Goal: Information Seeking & Learning: Learn about a topic

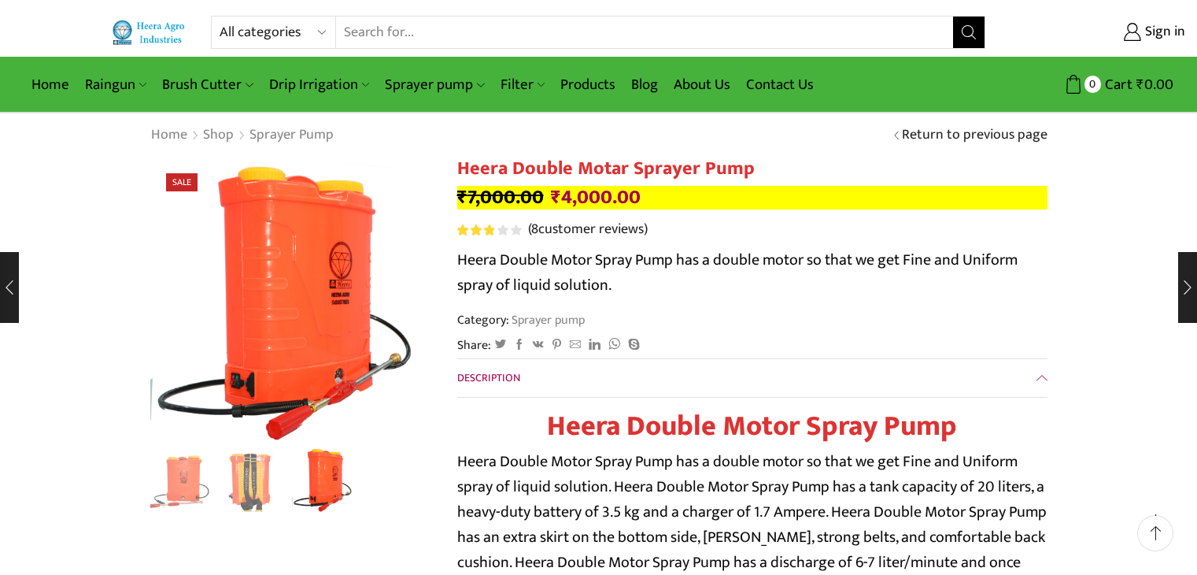
scroll to position [28, 0]
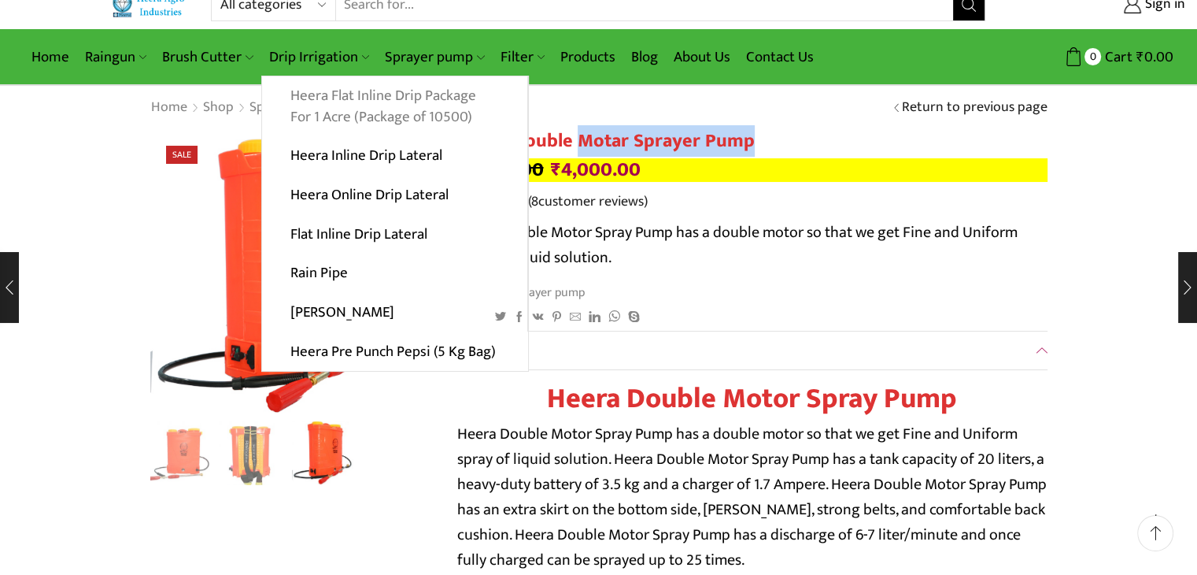
click at [357, 105] on link "Heera Flat Inline Drip Package For 1 Acre (Package of 10500)" at bounding box center [394, 106] width 265 height 61
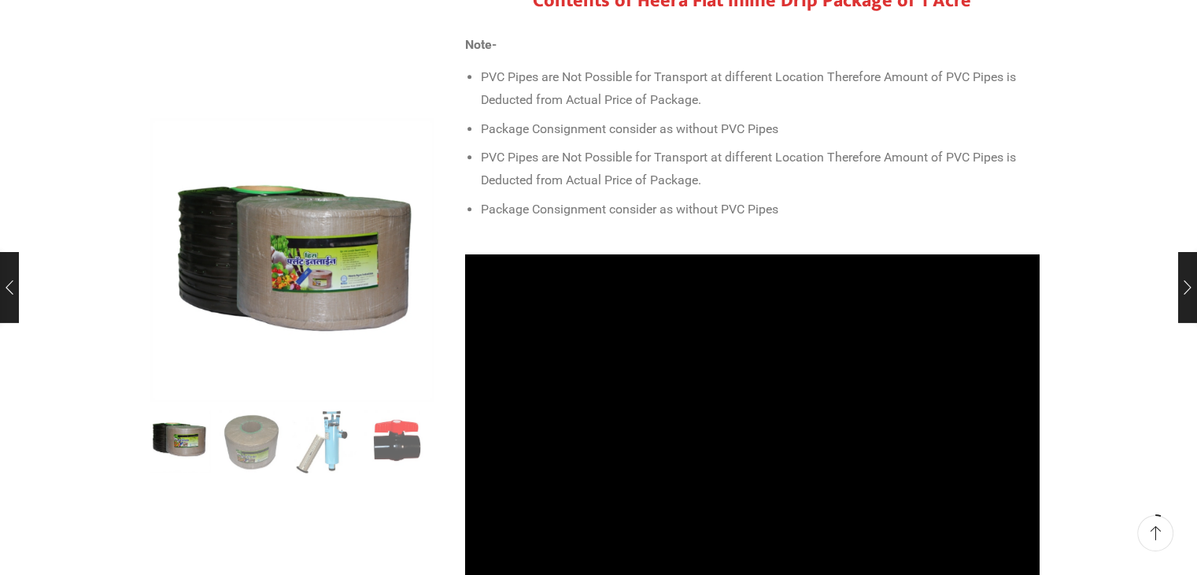
scroll to position [708, 0]
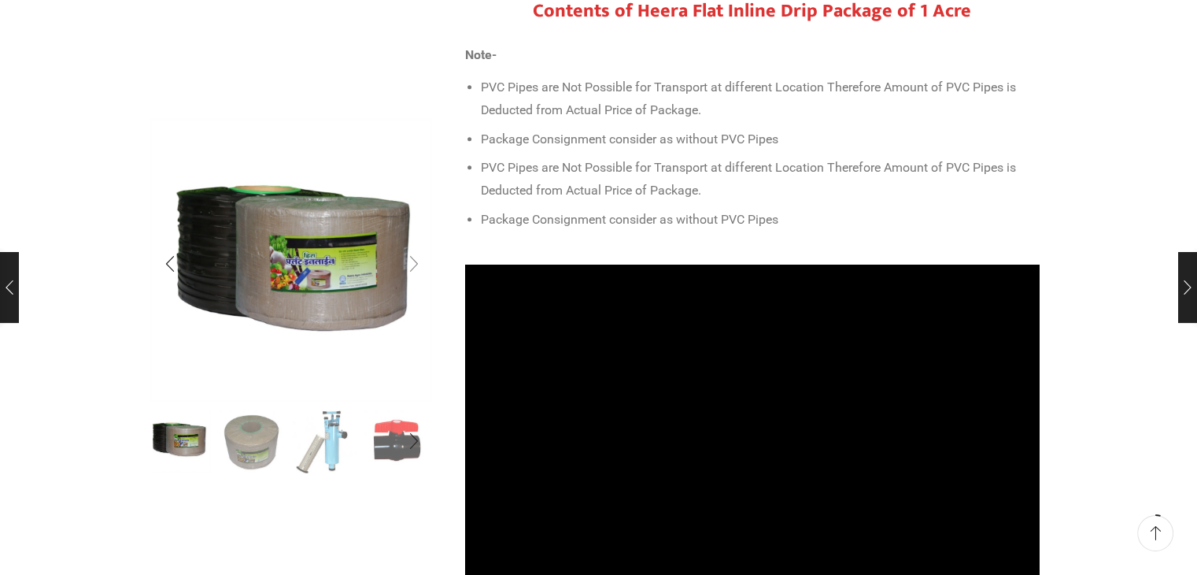
click at [419, 260] on div "Next slide" at bounding box center [413, 263] width 39 height 39
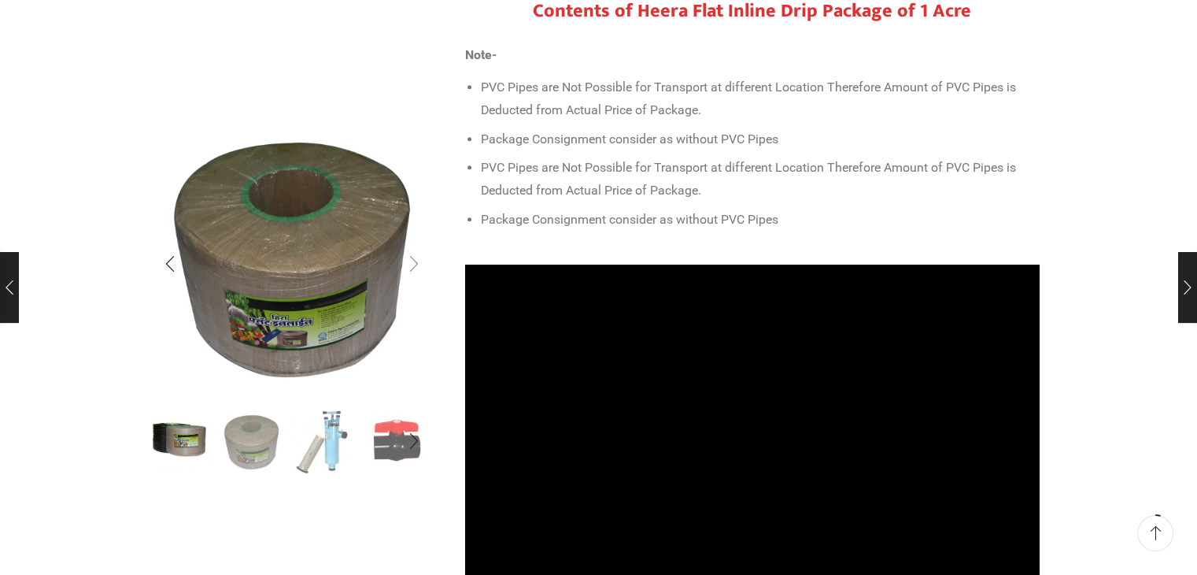
click at [419, 260] on div "Next slide" at bounding box center [413, 263] width 39 height 39
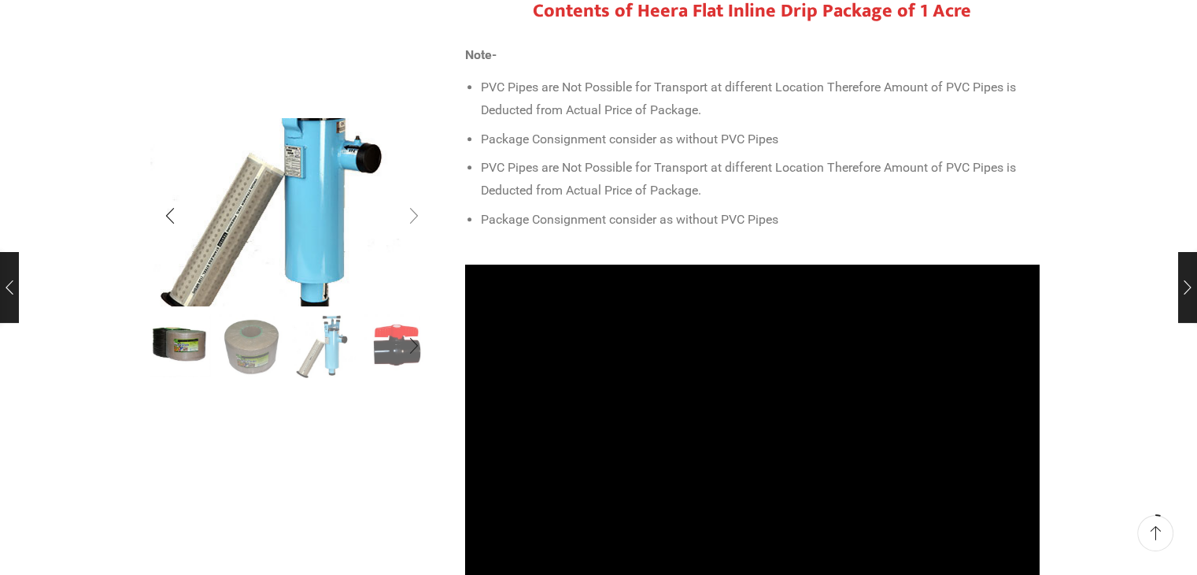
click at [419, 260] on img "3 / 10" at bounding box center [282, 189] width 420 height 279
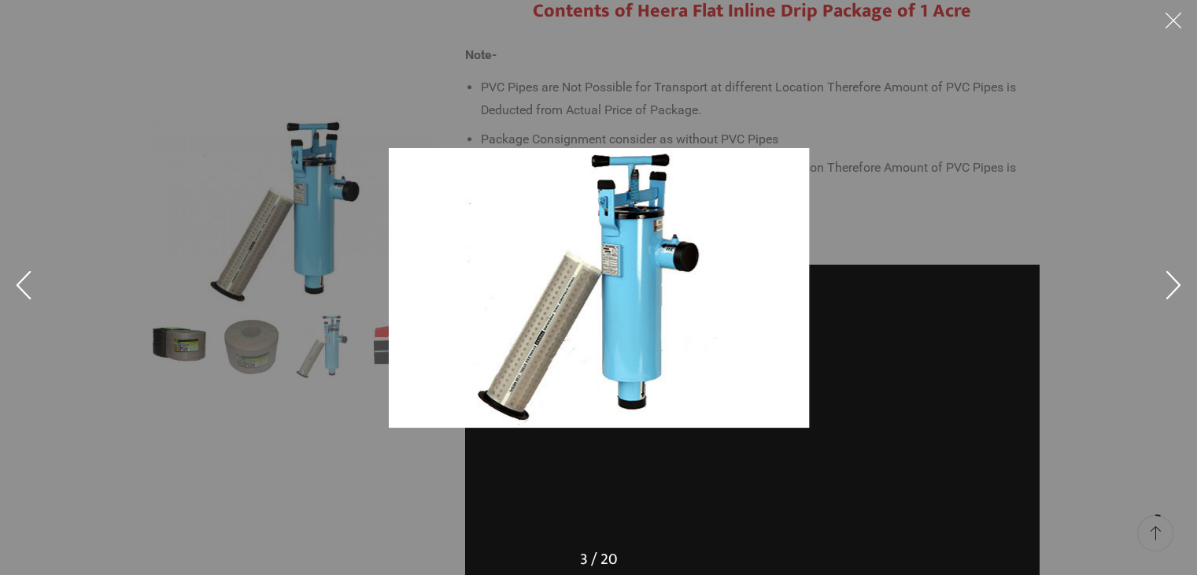
click at [1066, 146] on div at bounding box center [598, 287] width 1197 height 575
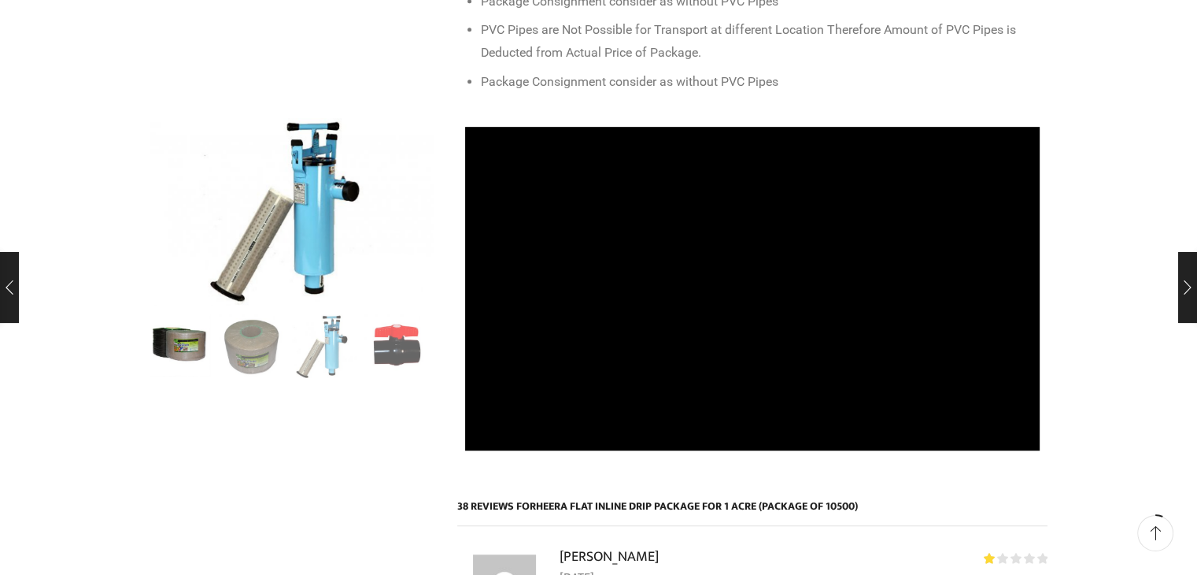
scroll to position [1023, 0]
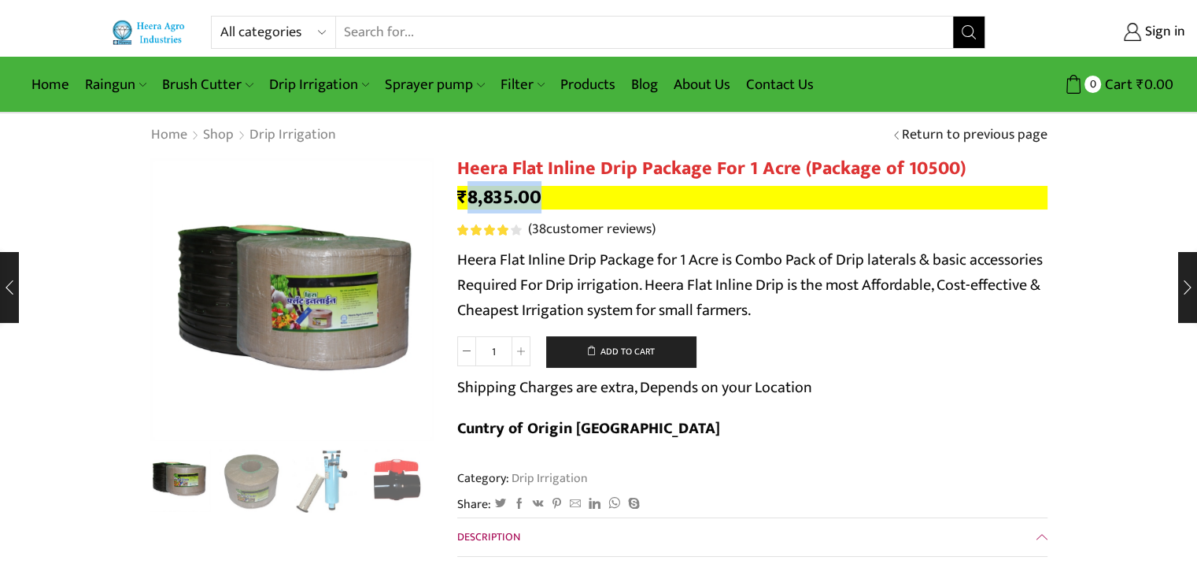
drag, startPoint x: 469, startPoint y: 198, endPoint x: 548, endPoint y: 199, distance: 78.7
click at [548, 199] on p "₹ 8,835.00" at bounding box center [752, 198] width 590 height 24
copy bdi "8,835.00"
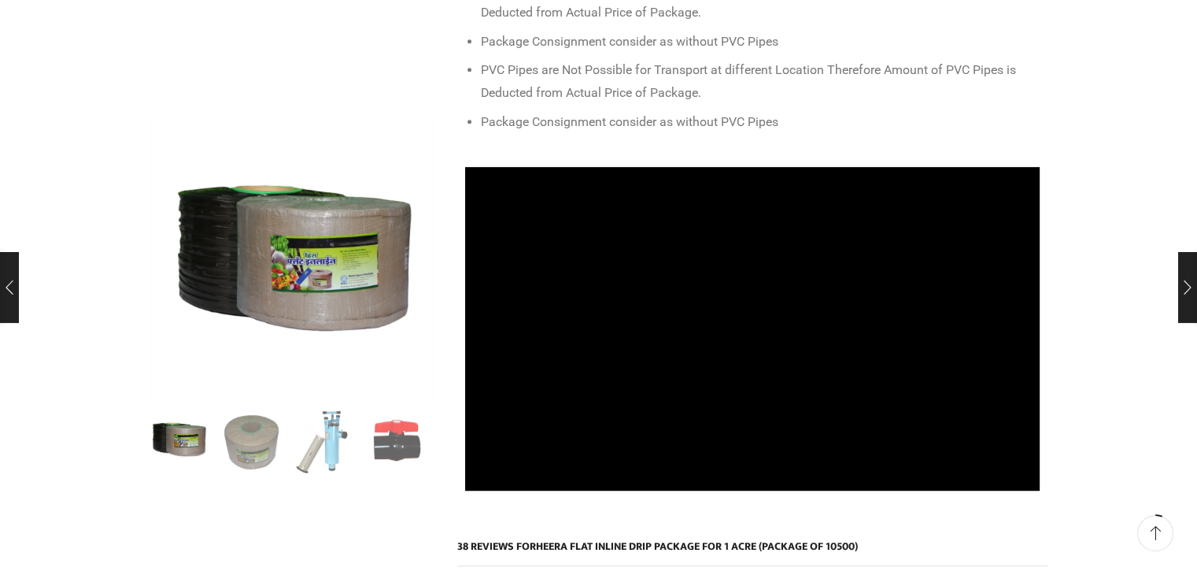
scroll to position [551, 0]
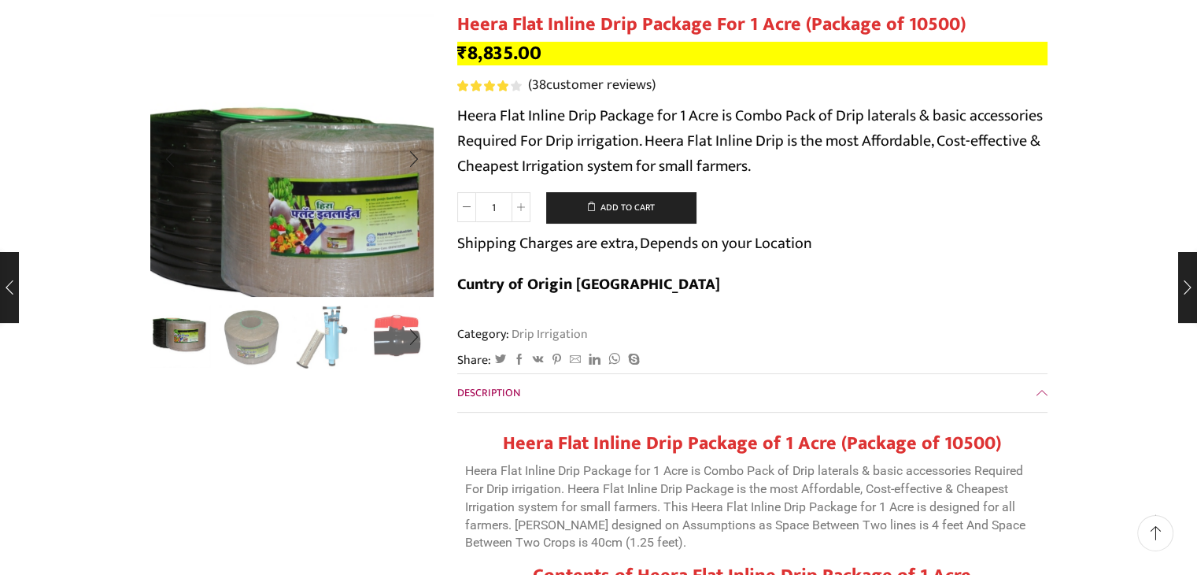
scroll to position [0, 0]
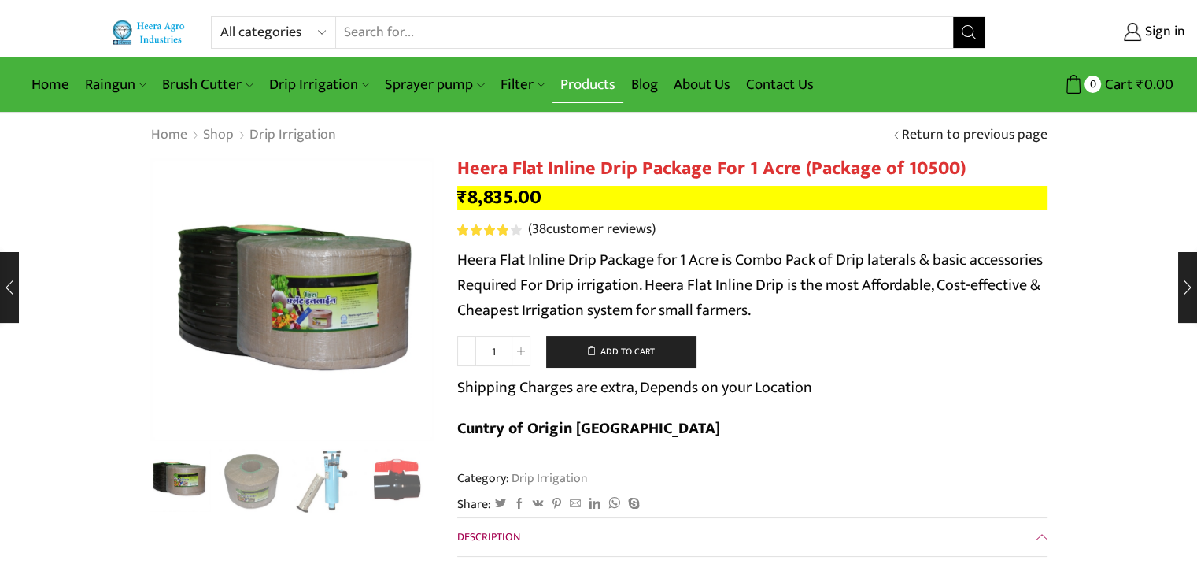
click at [586, 81] on link "Products" at bounding box center [587, 84] width 71 height 37
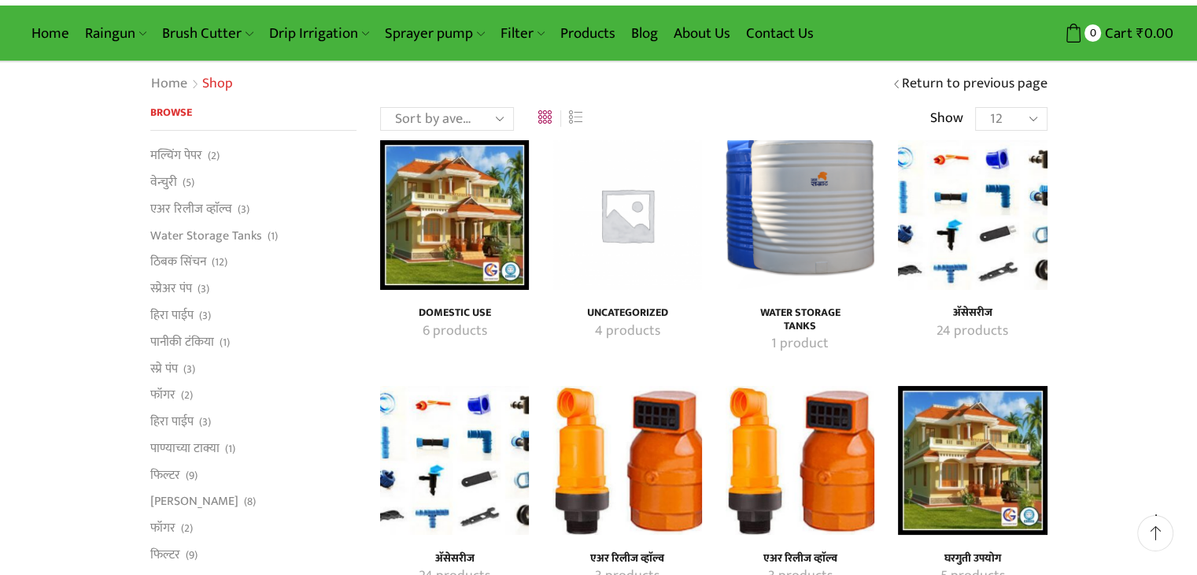
scroll to position [79, 0]
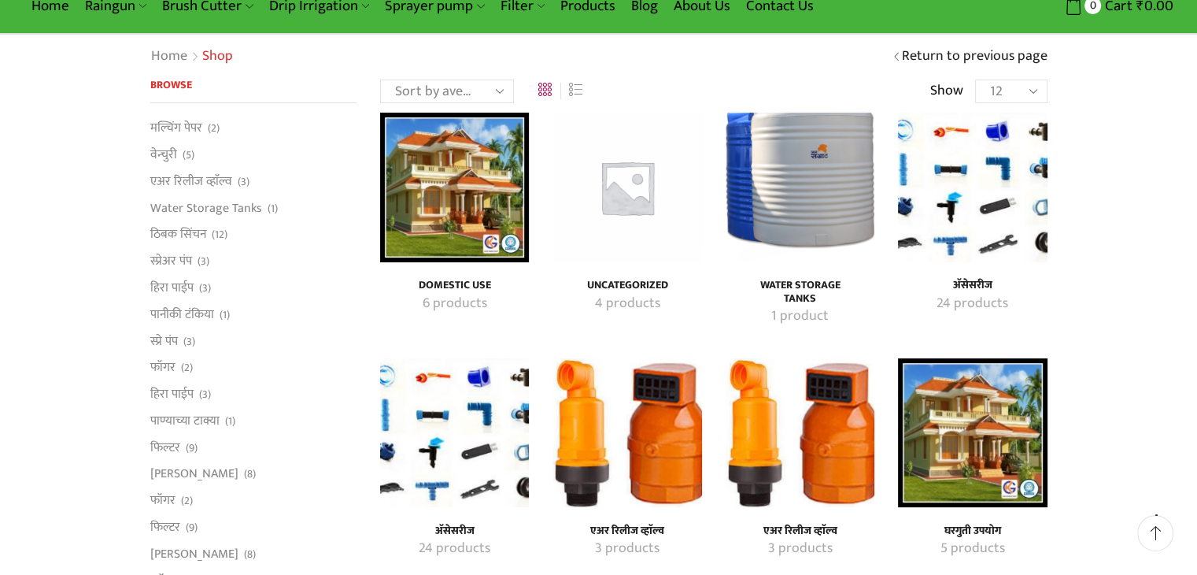
click at [991, 208] on img "Visit product category अ‍ॅसेसरीज" at bounding box center [972, 187] width 149 height 149
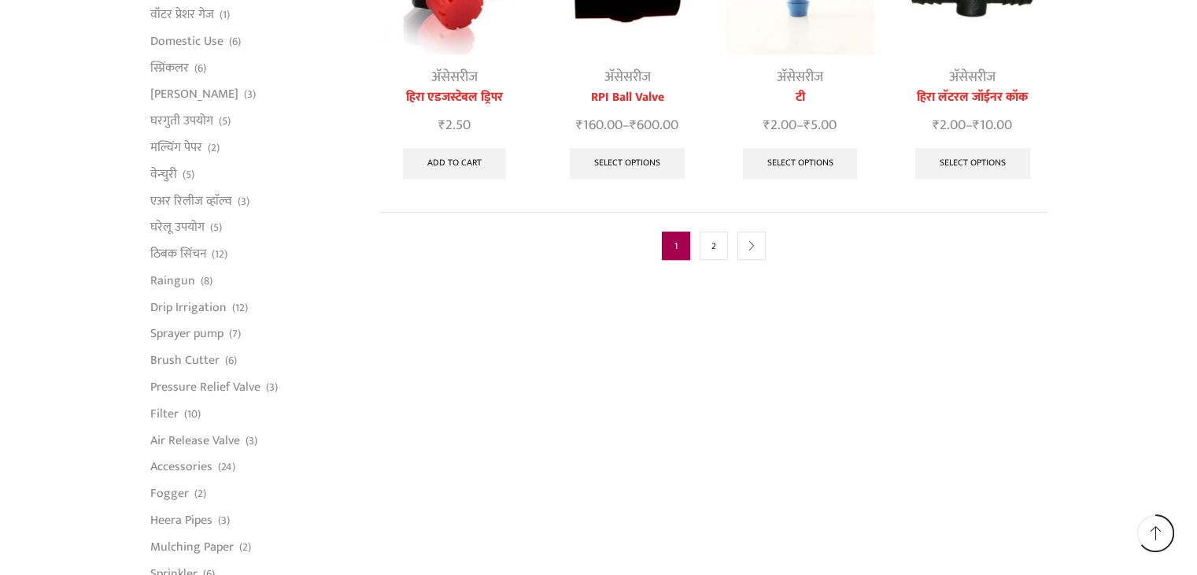
scroll to position [944, 0]
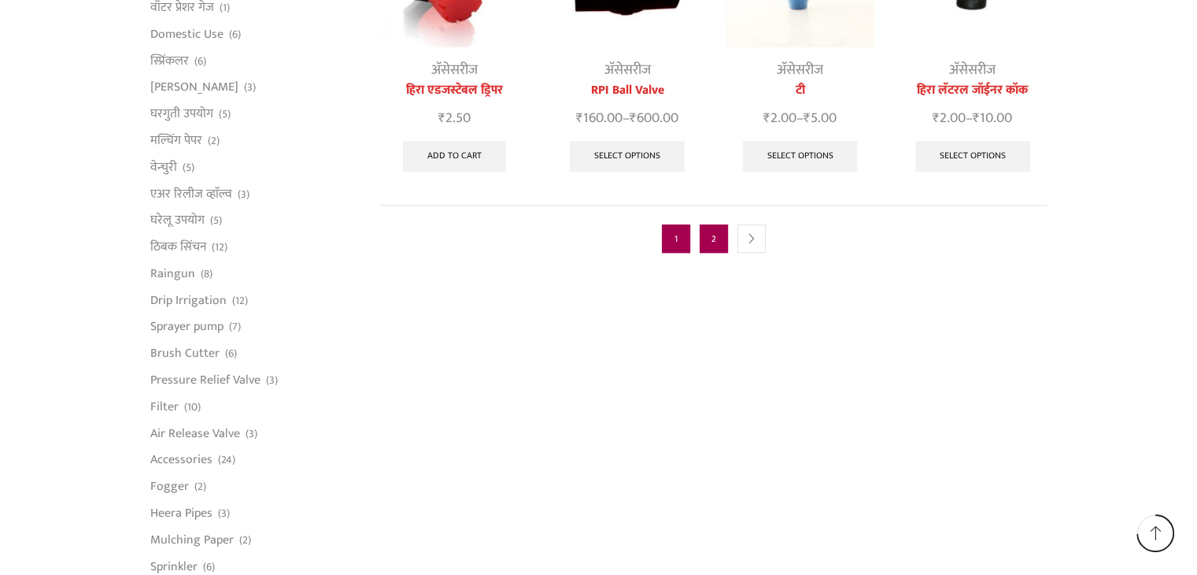
click at [716, 224] on link "2" at bounding box center [714, 238] width 28 height 28
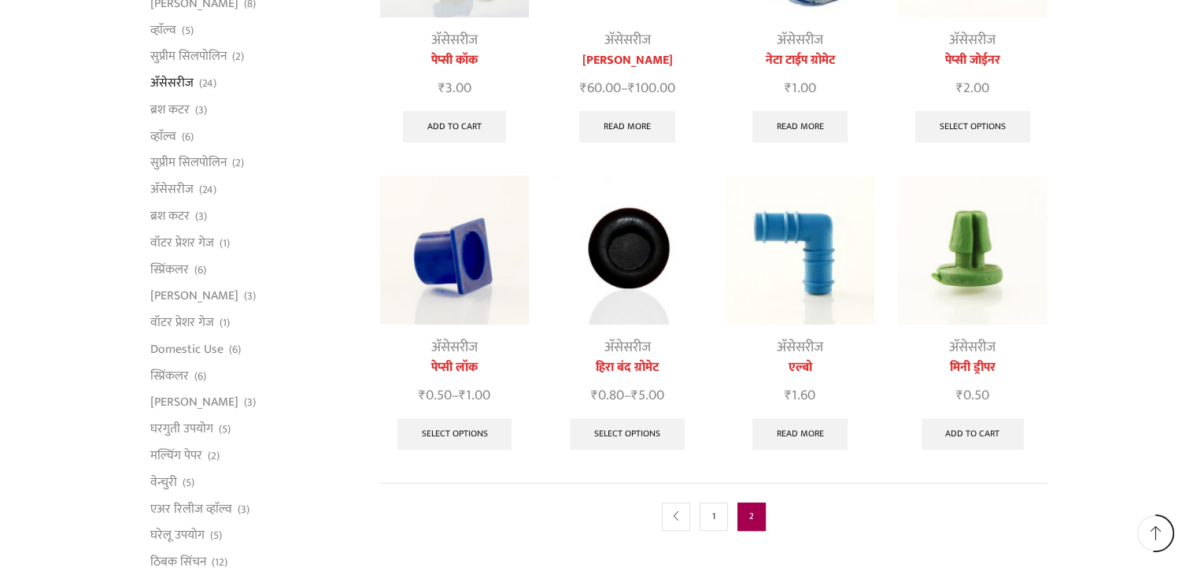
scroll to position [708, 0]
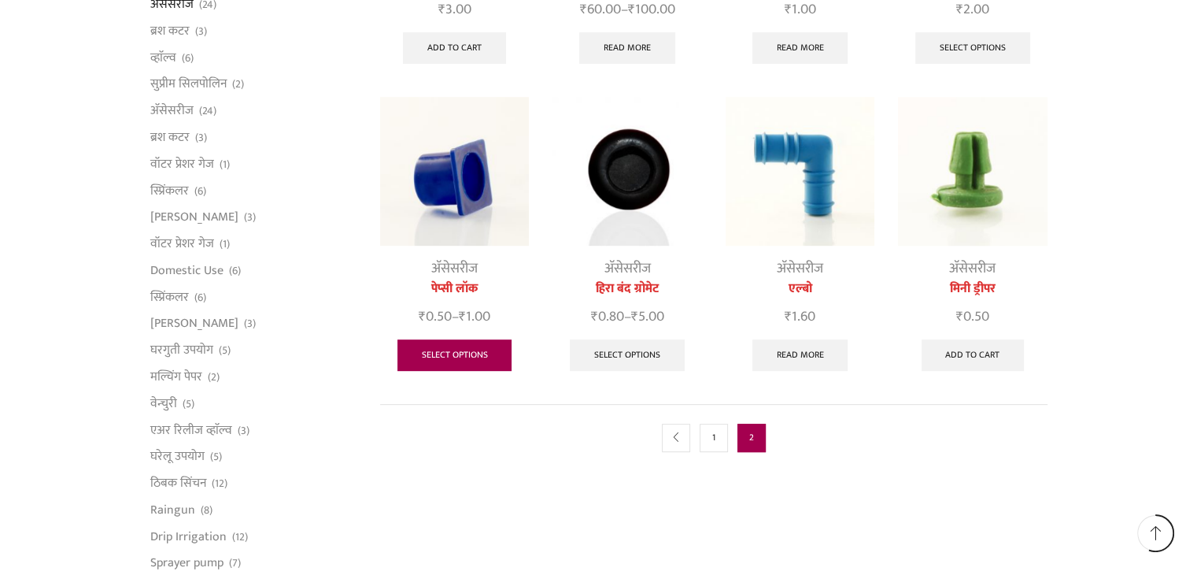
click at [460, 357] on link "Select options" at bounding box center [454, 354] width 115 height 31
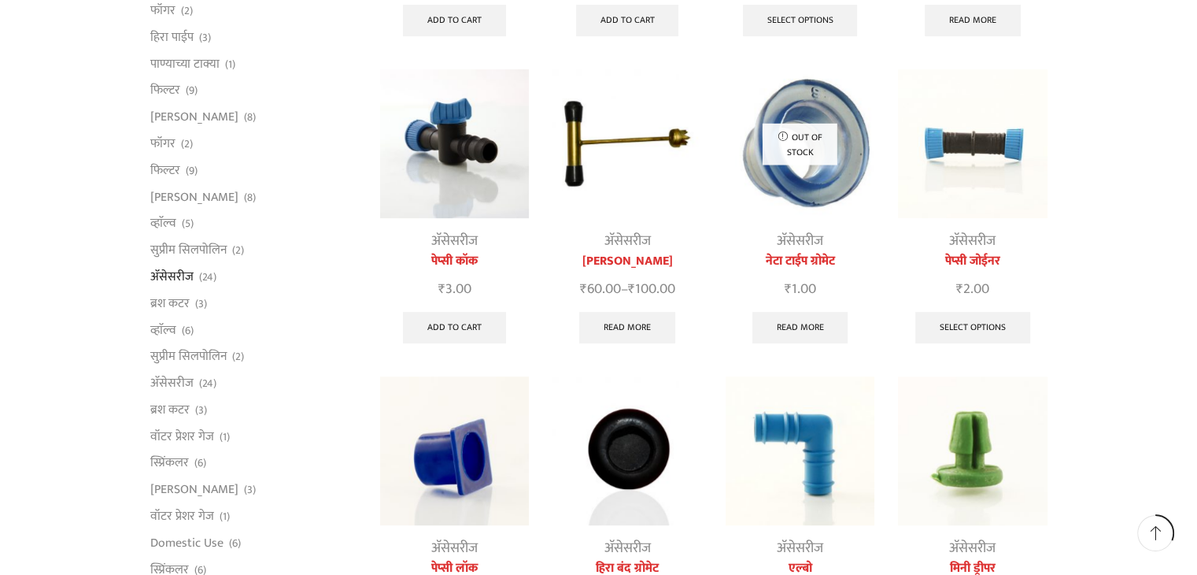
scroll to position [393, 0]
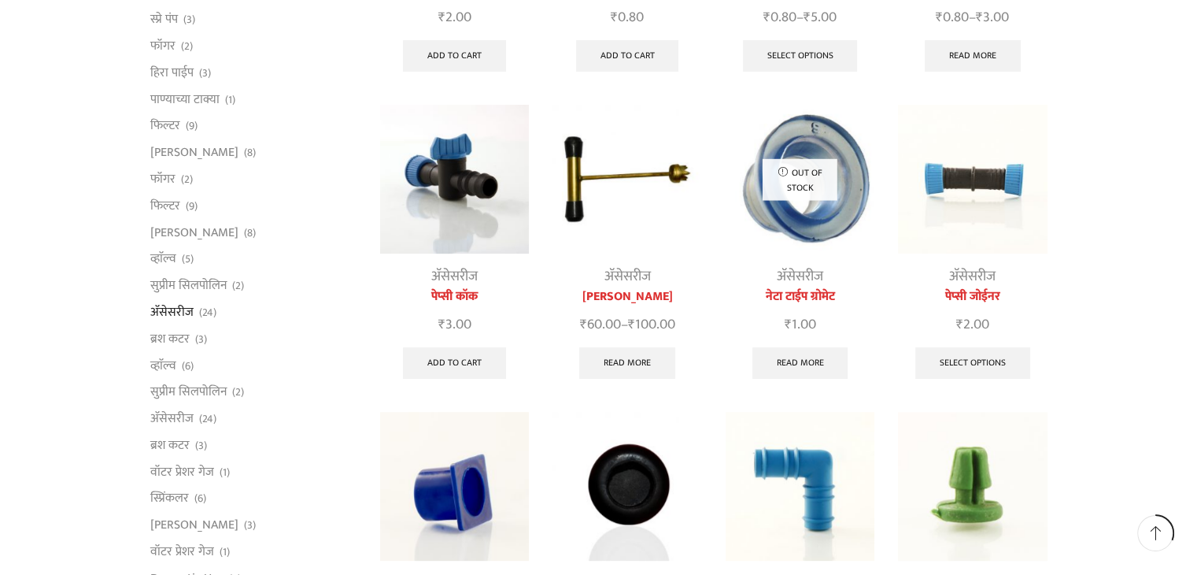
click at [484, 239] on img at bounding box center [454, 179] width 149 height 149
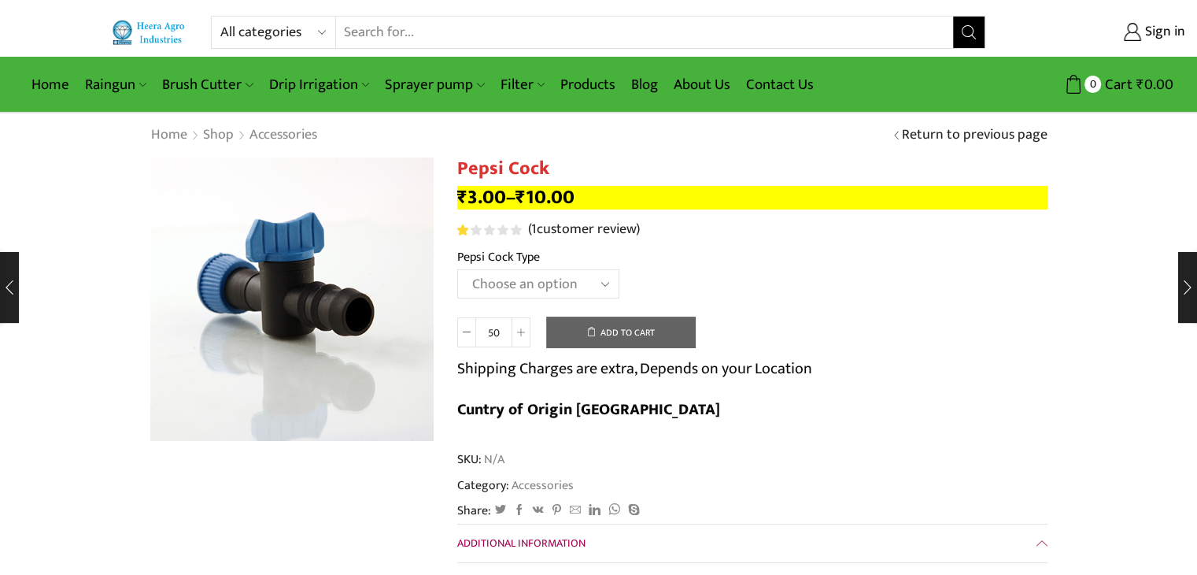
click at [598, 279] on select "Choose an option 16 MM 20 MM" at bounding box center [538, 283] width 162 height 29
click at [457, 269] on select "Choose an option 16 MM 20 MM" at bounding box center [538, 283] width 162 height 29
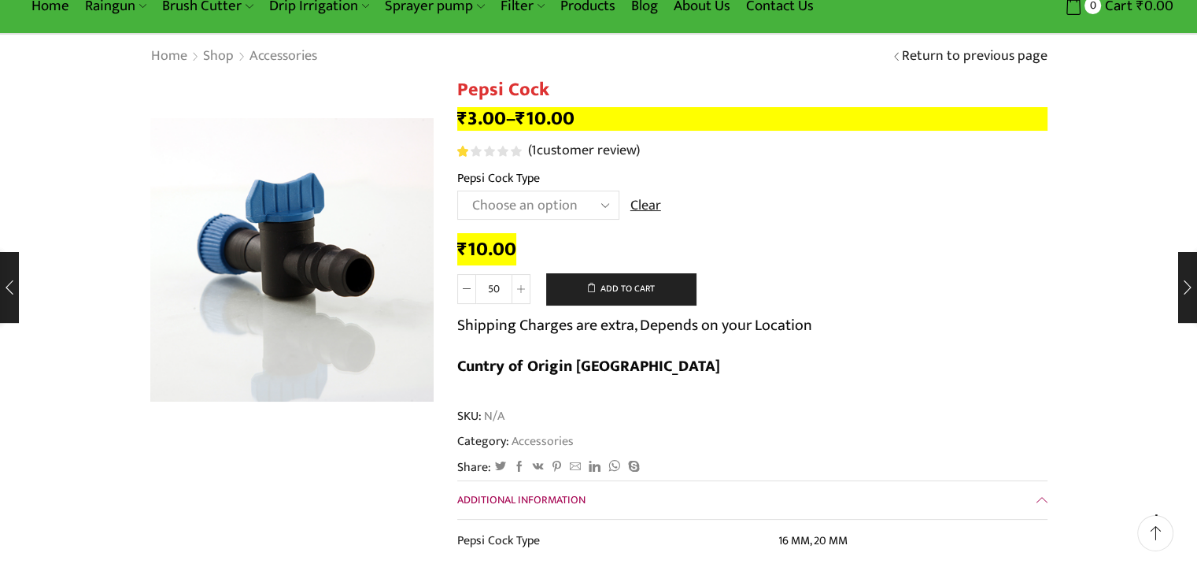
scroll to position [79, 0]
click at [590, 204] on select "Choose an option 16 MM 20 MM" at bounding box center [538, 204] width 162 height 29
click at [457, 190] on select "Choose an option 16 MM 20 MM" at bounding box center [538, 204] width 162 height 29
select select "16 MM"
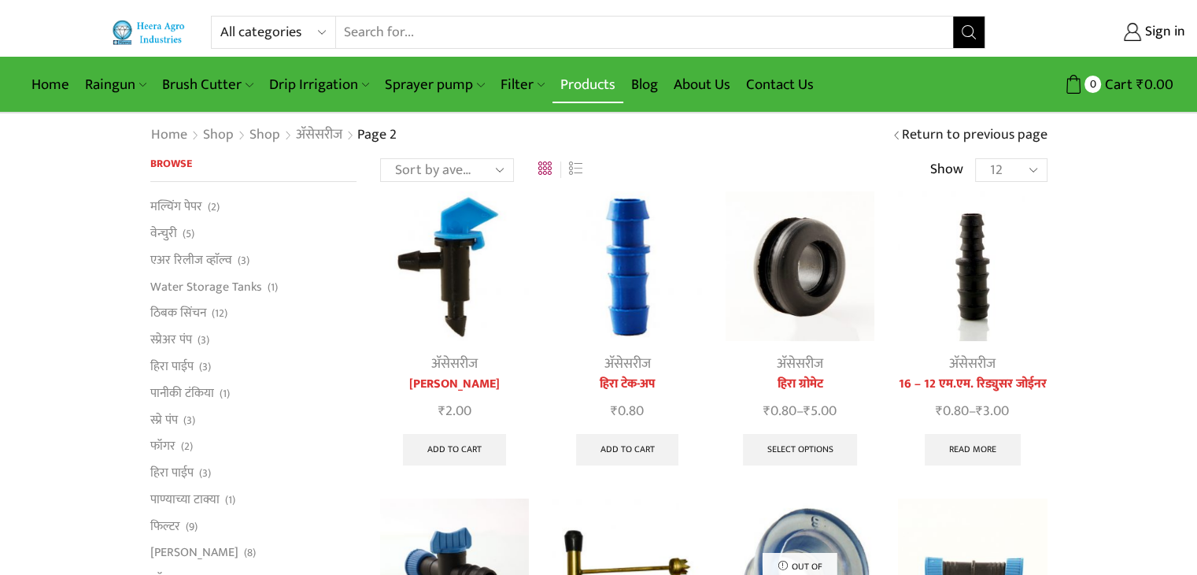
click at [589, 85] on link "Products" at bounding box center [587, 84] width 71 height 37
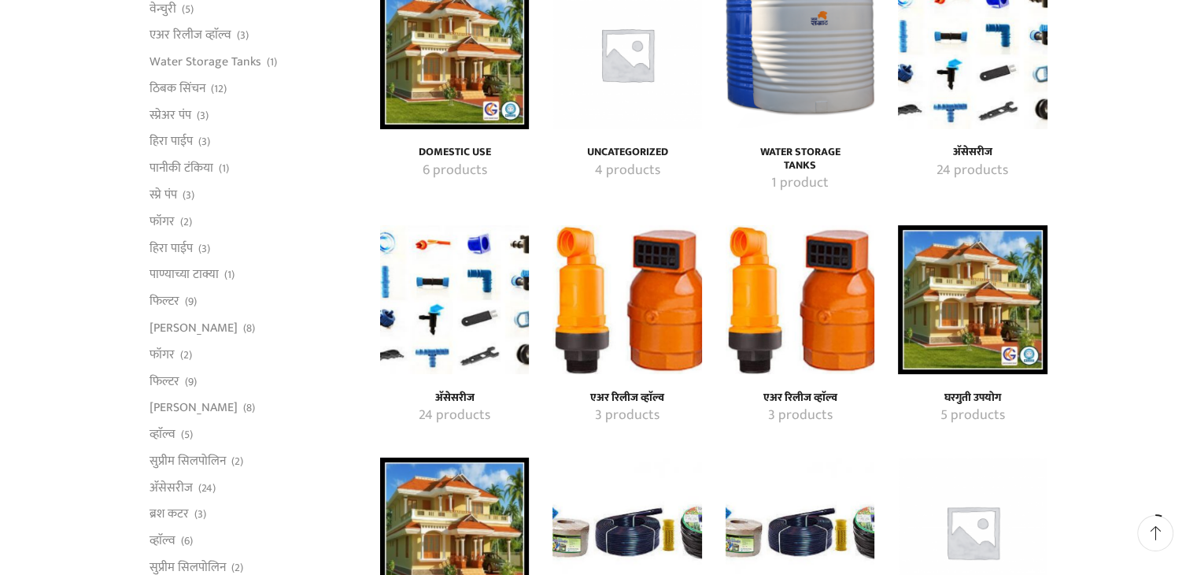
scroll to position [315, 0]
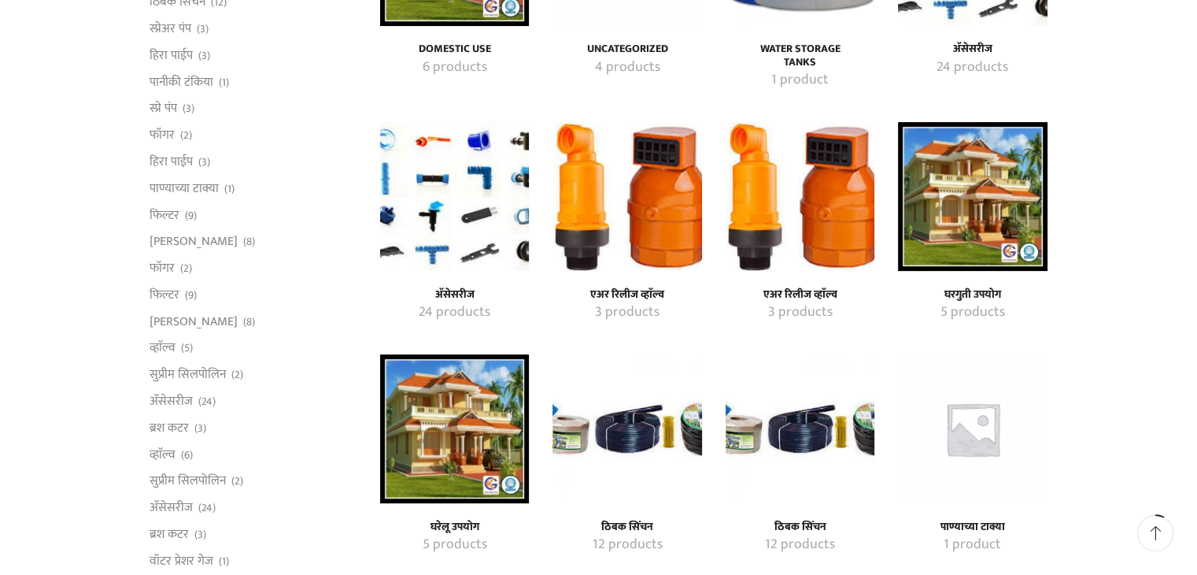
click at [442, 297] on h4 "अ‍ॅसेसरीज" at bounding box center [454, 294] width 114 height 13
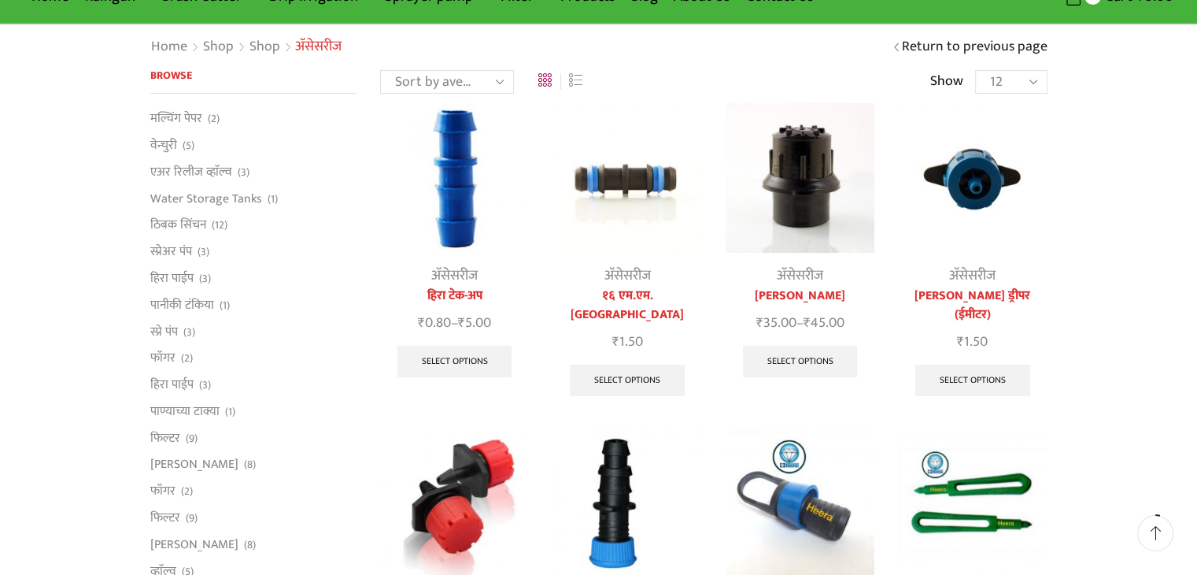
scroll to position [157, 0]
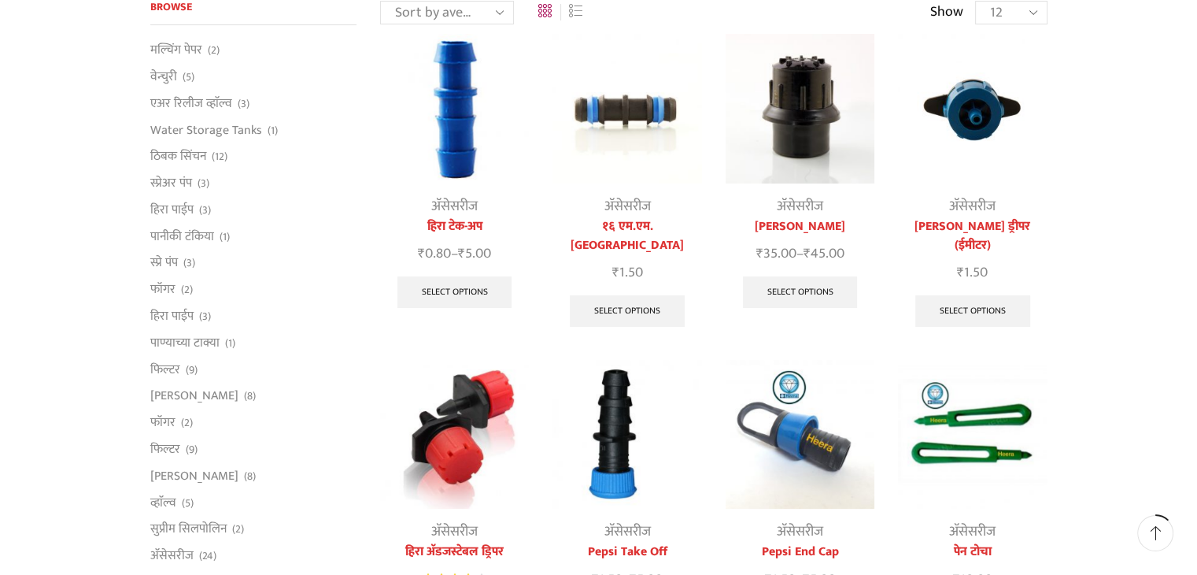
click at [636, 222] on link "१६ एम.एम. [GEOGRAPHIC_DATA]" at bounding box center [626, 236] width 149 height 38
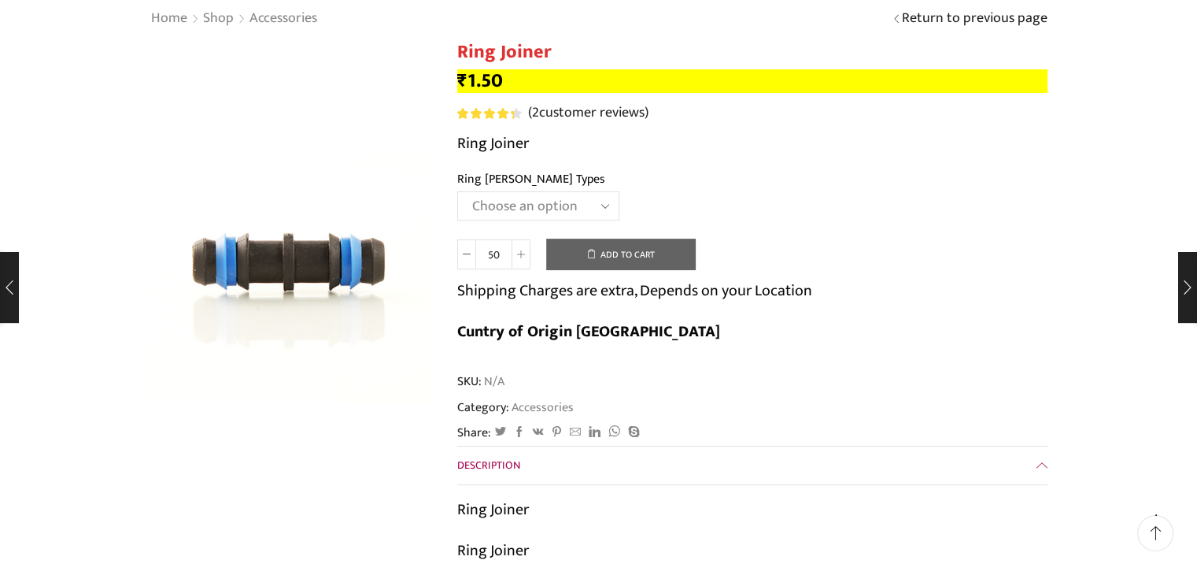
scroll to position [157, 0]
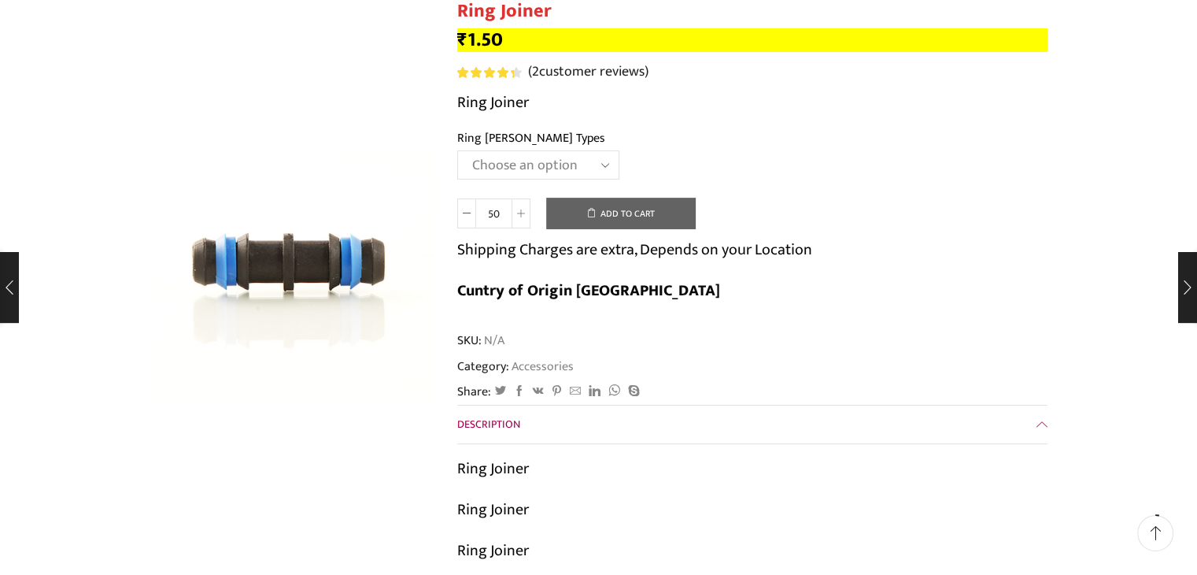
click at [603, 165] on select "Choose an option 12mm 16mm" at bounding box center [538, 164] width 162 height 29
select select "16mm"
click at [457, 150] on select "Choose an option 12mm 16mm" at bounding box center [538, 164] width 162 height 29
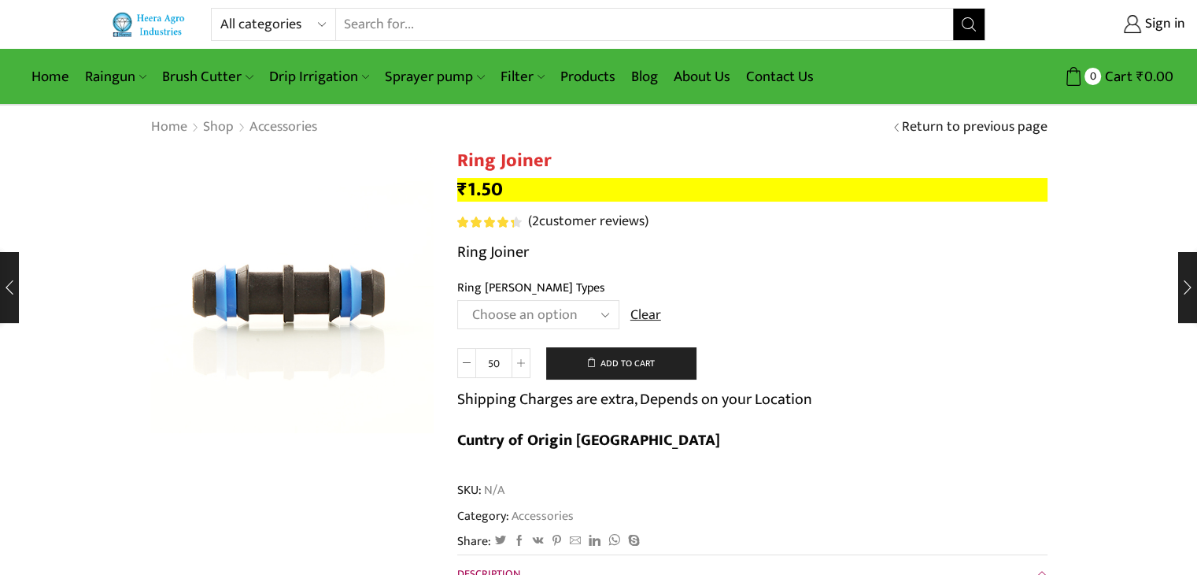
scroll to position [0, 0]
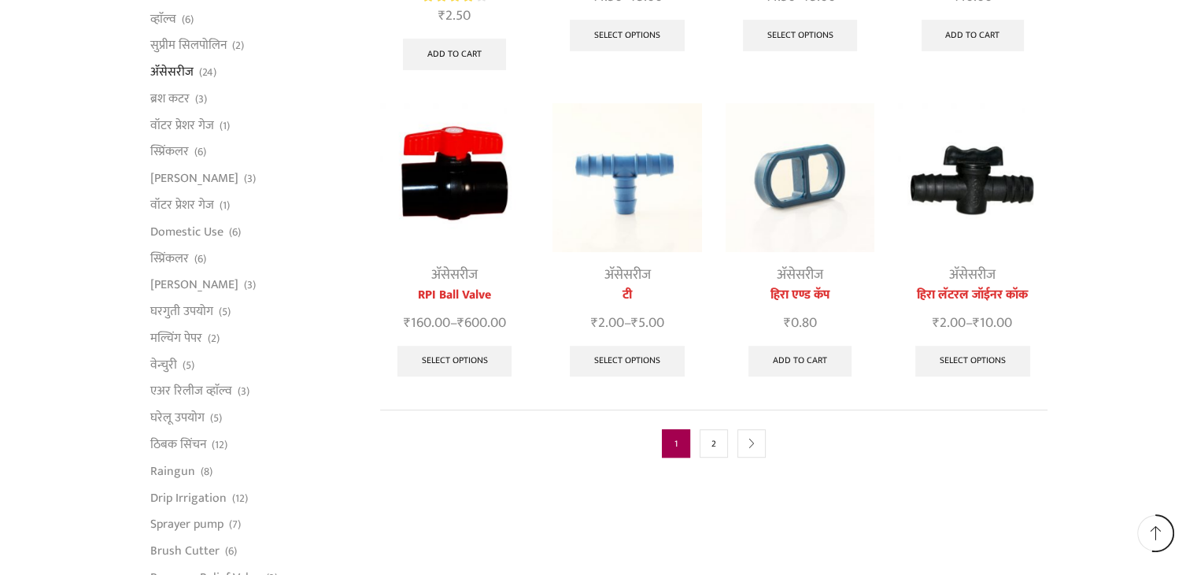
scroll to position [787, 0]
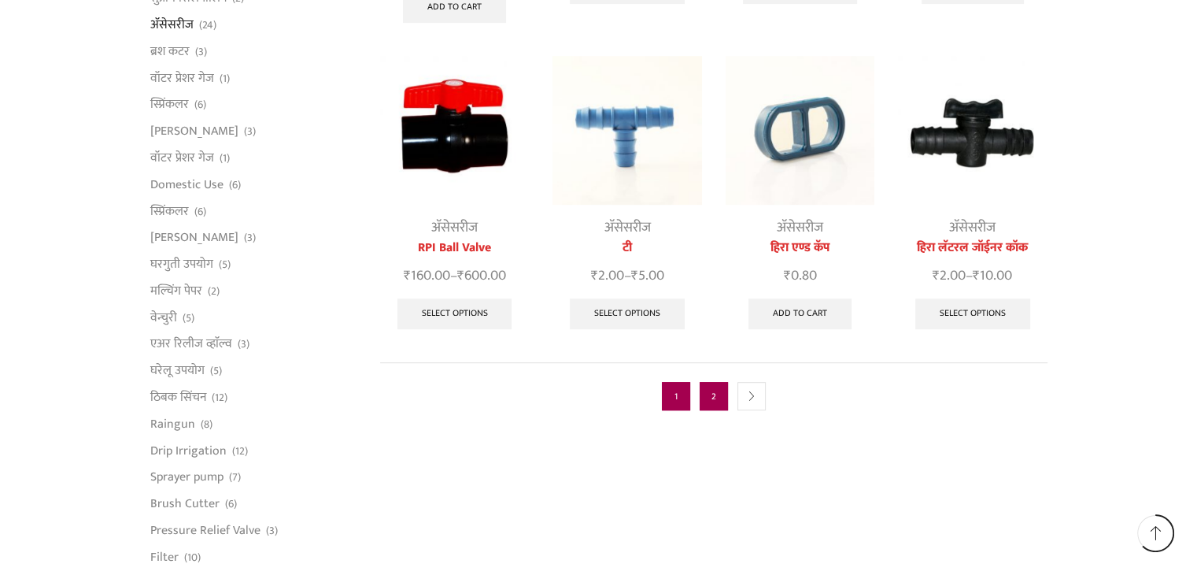
click at [712, 382] on link "2" at bounding box center [714, 396] width 28 height 28
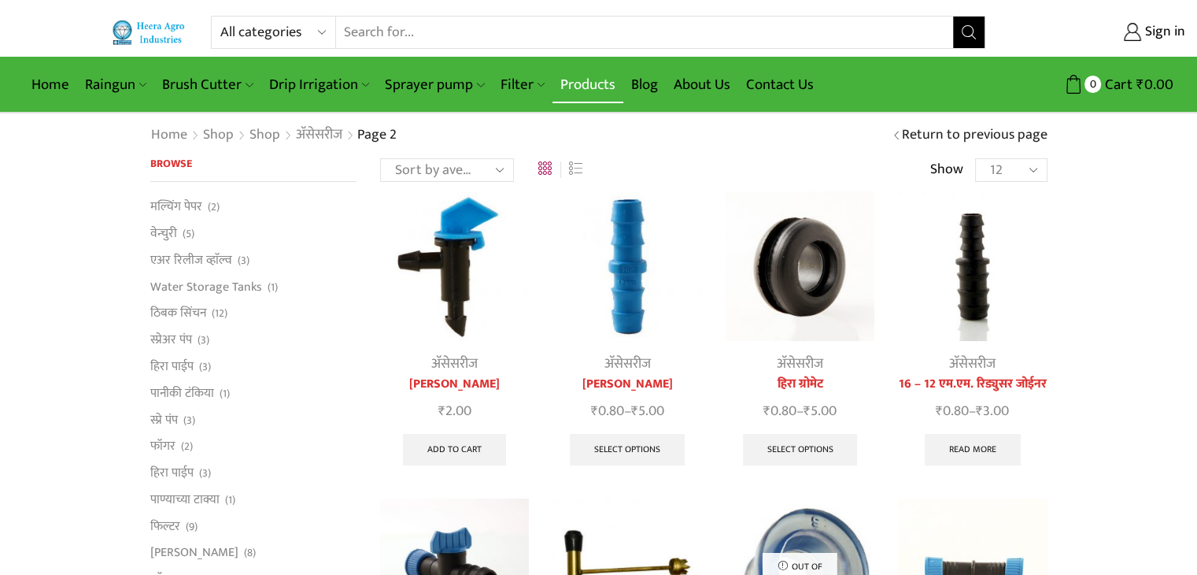
click at [579, 80] on link "Products" at bounding box center [587, 84] width 71 height 37
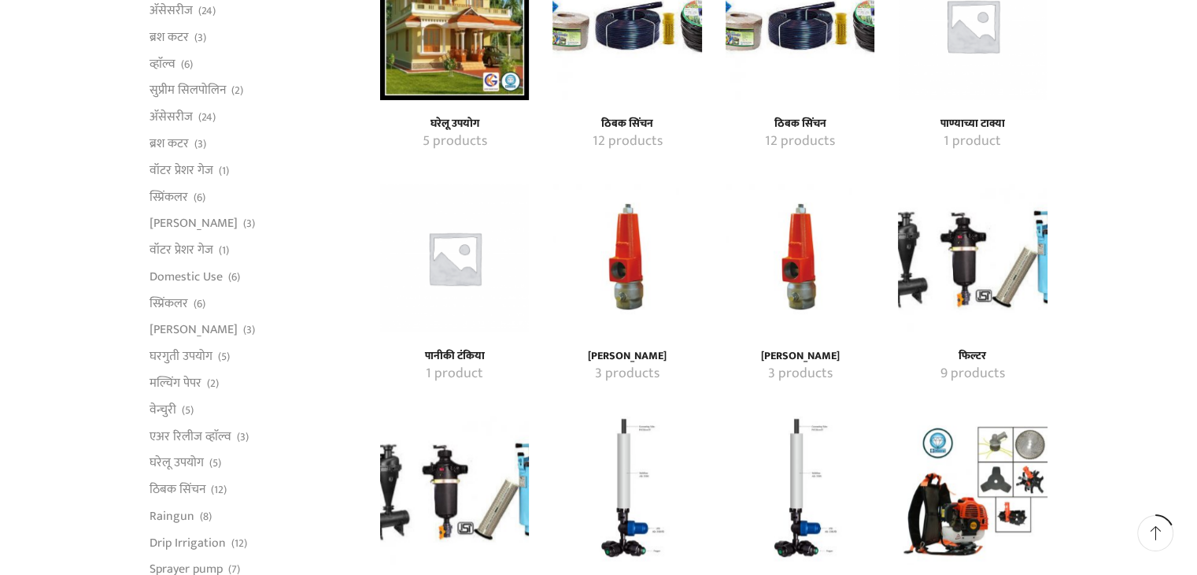
scroll to position [708, 0]
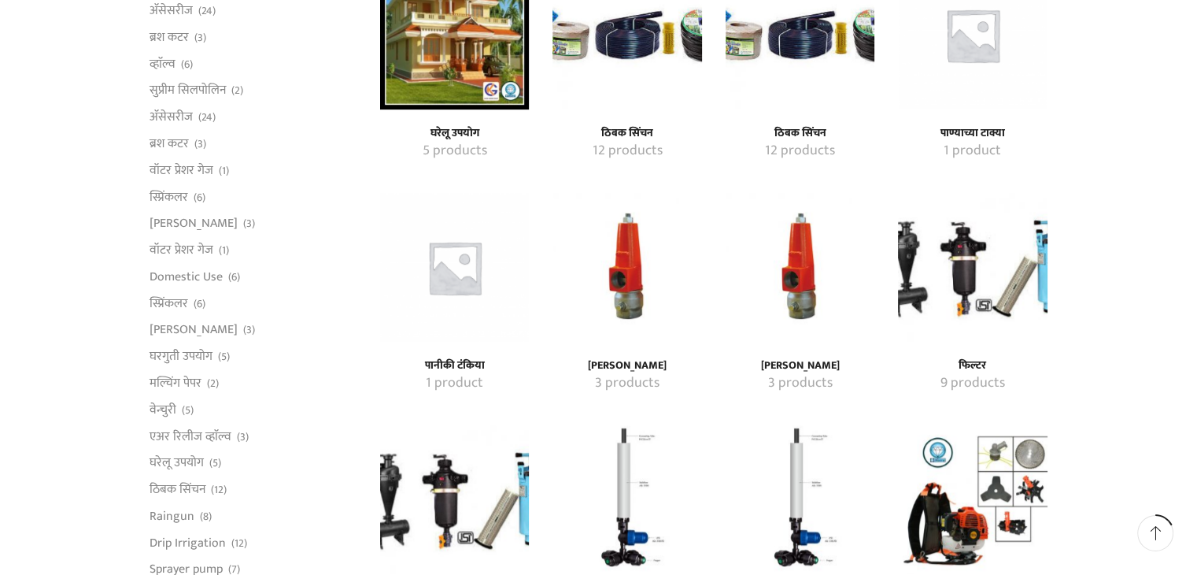
click at [624, 149] on mark "12 products" at bounding box center [628, 151] width 70 height 20
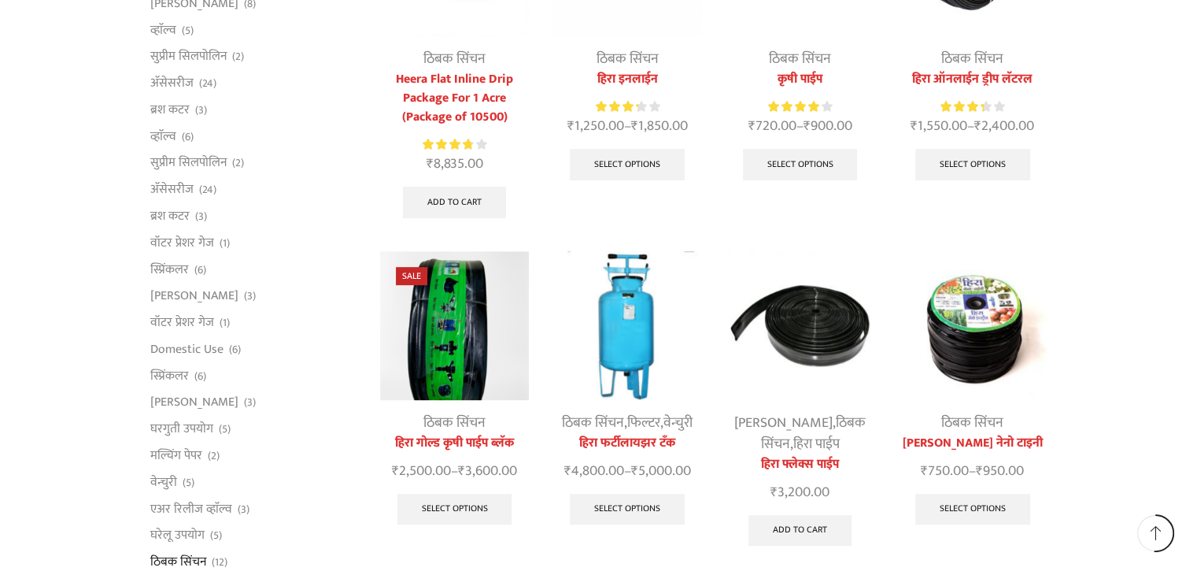
scroll to position [708, 0]
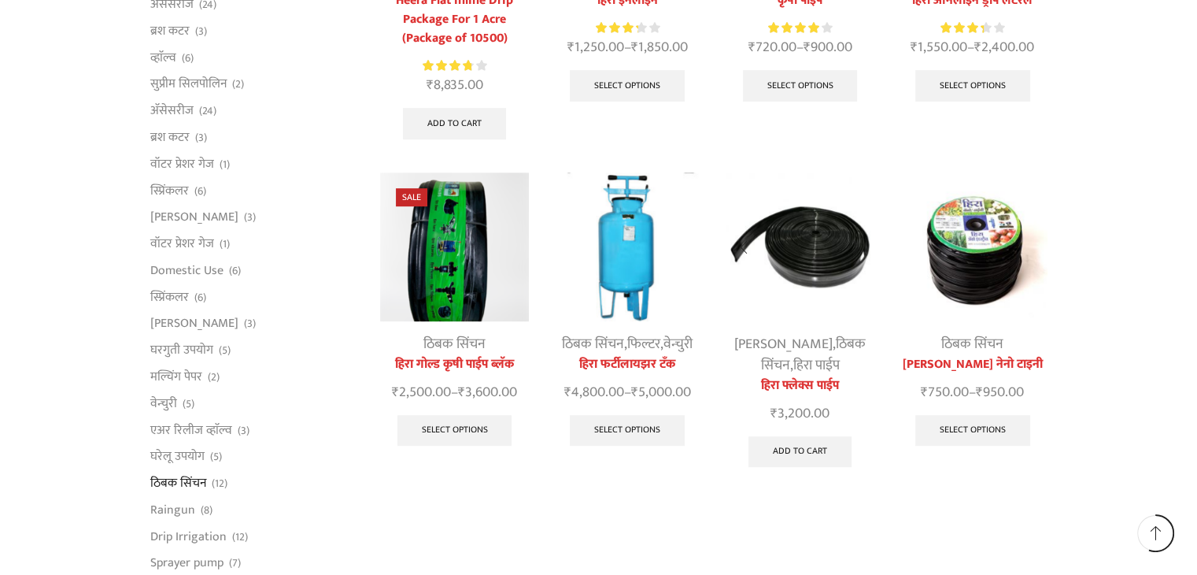
click at [834, 305] on img at bounding box center [800, 246] width 149 height 149
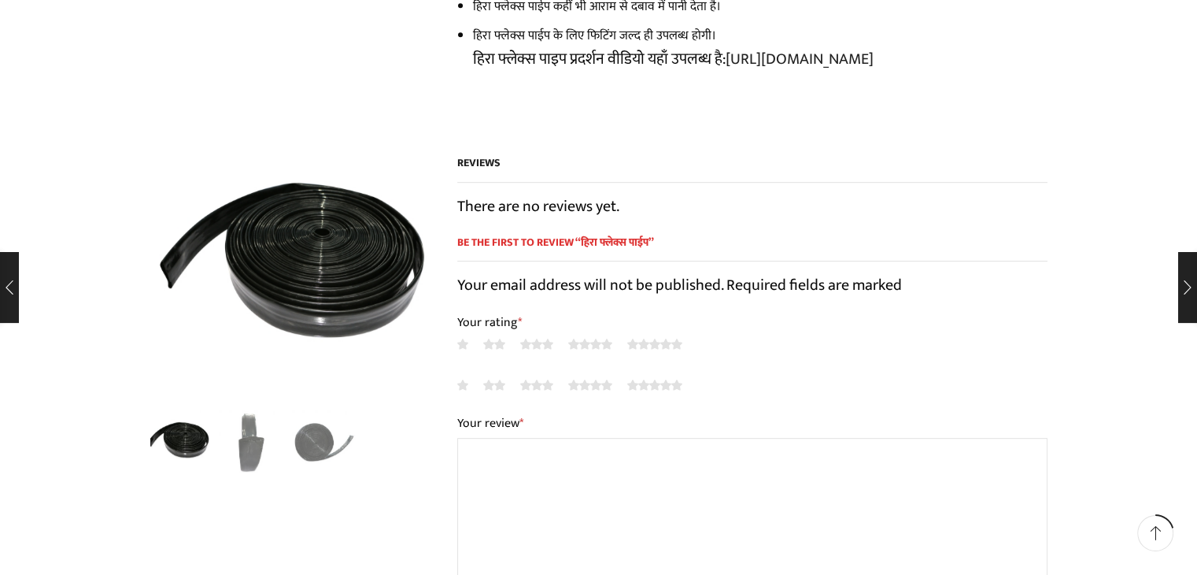
scroll to position [1102, 0]
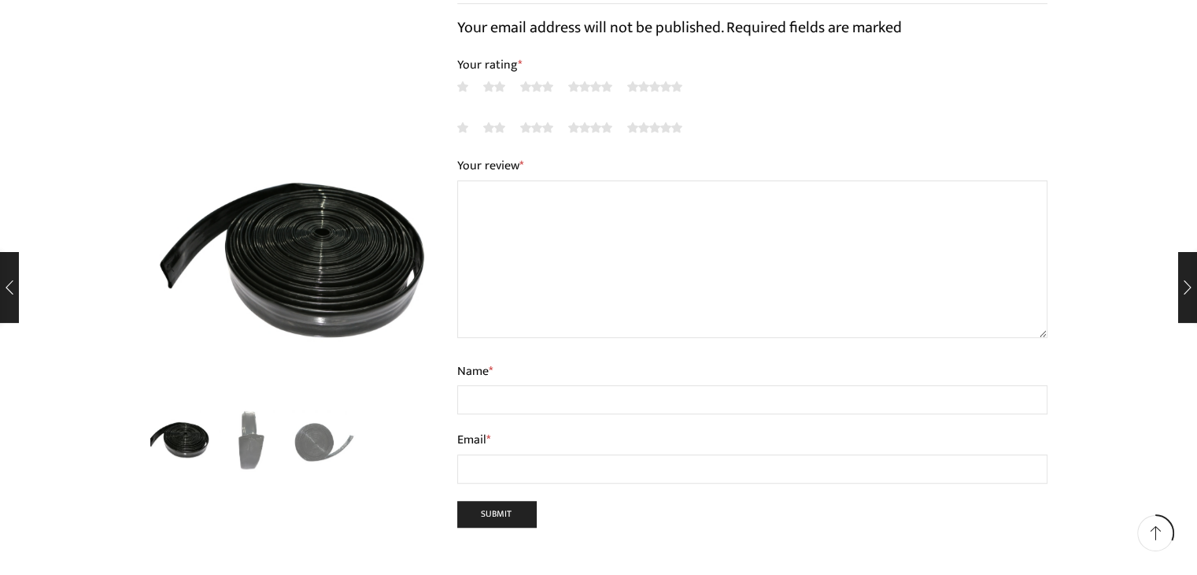
click at [249, 443] on img "2 / 3" at bounding box center [251, 439] width 65 height 65
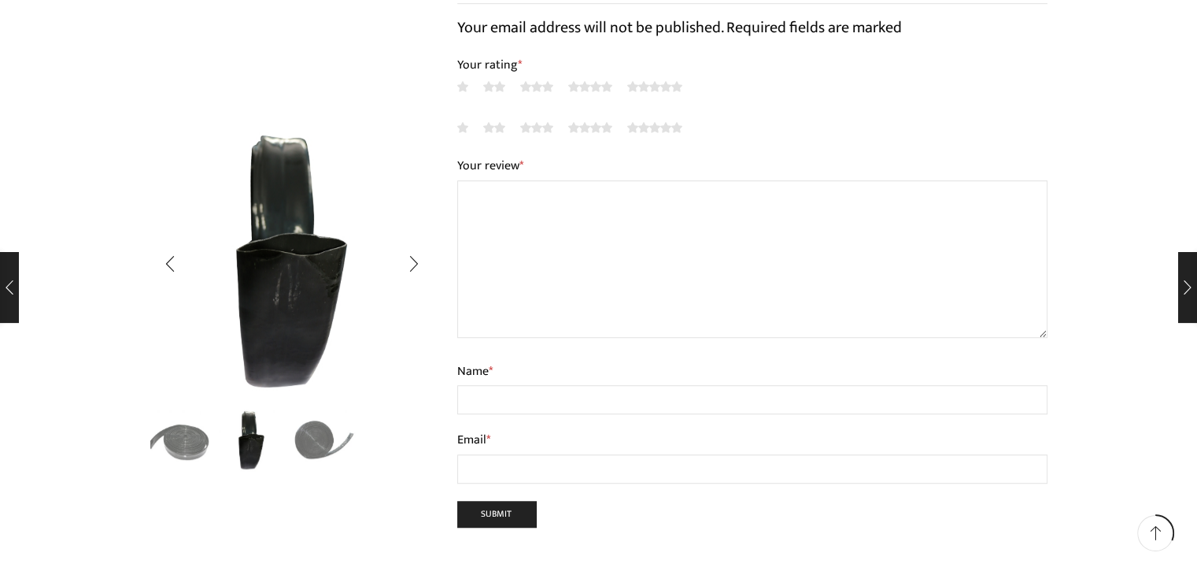
click at [321, 434] on img "3 / 3" at bounding box center [324, 439] width 65 height 65
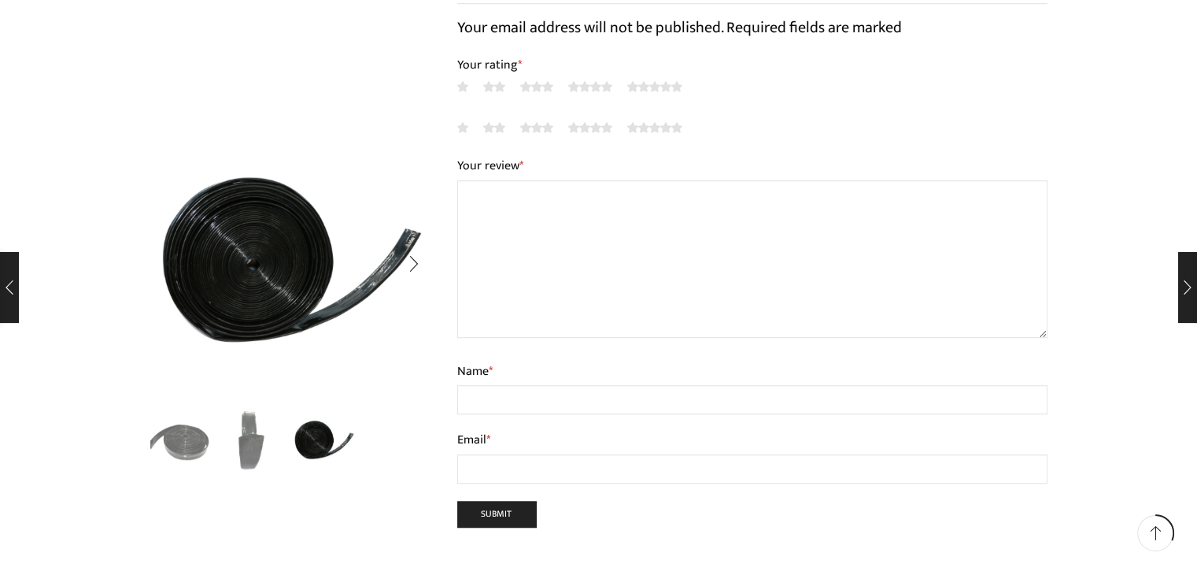
click at [249, 440] on img "2 / 3" at bounding box center [251, 439] width 65 height 65
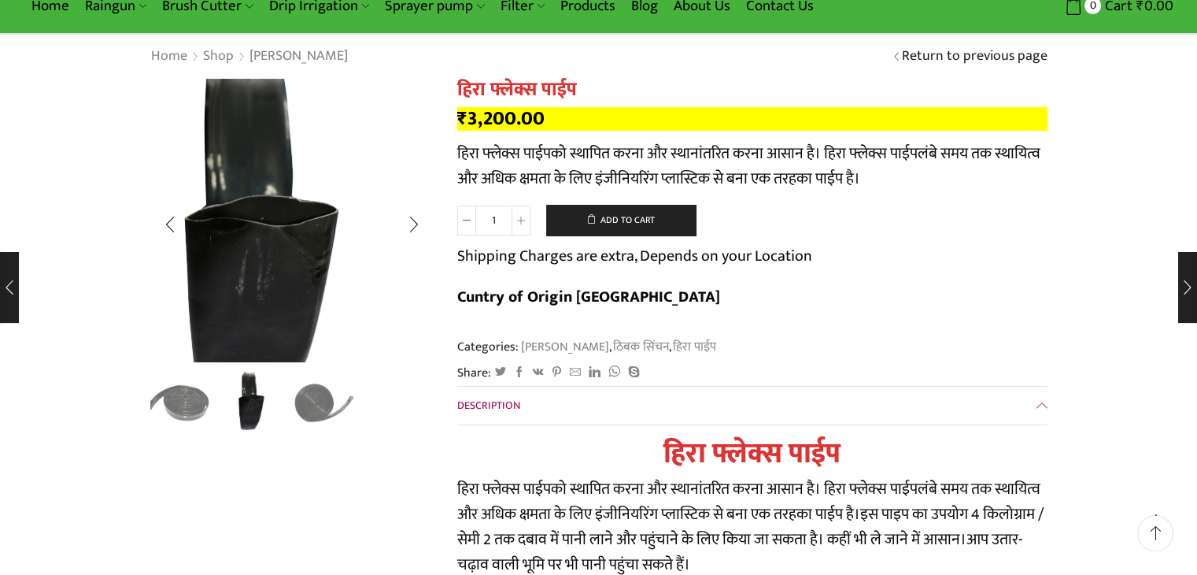
scroll to position [0, 0]
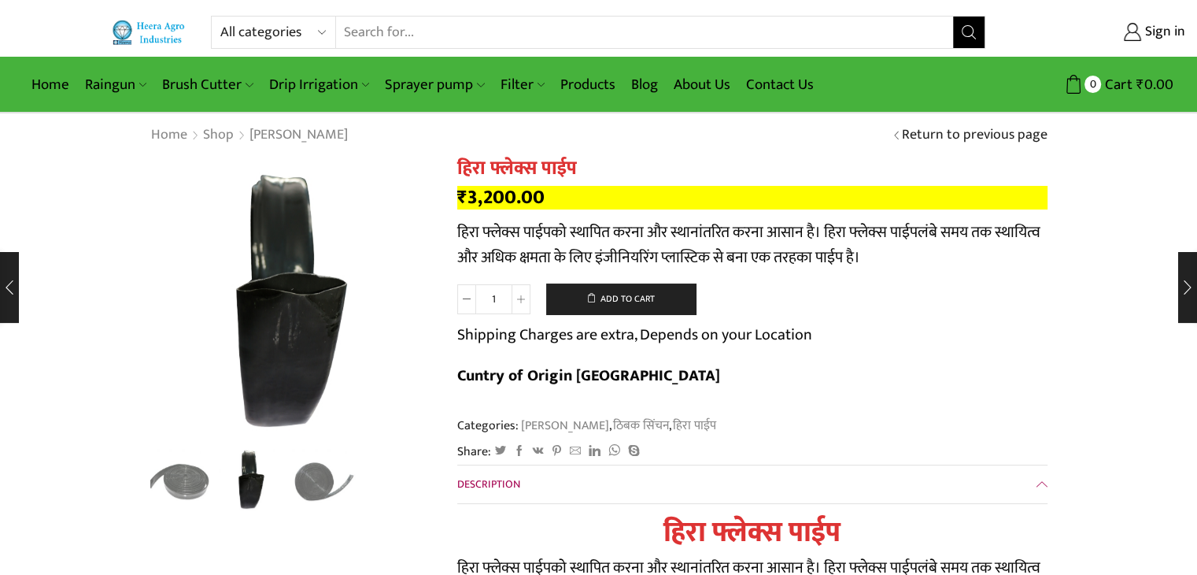
click at [579, 87] on link "Products" at bounding box center [587, 84] width 71 height 37
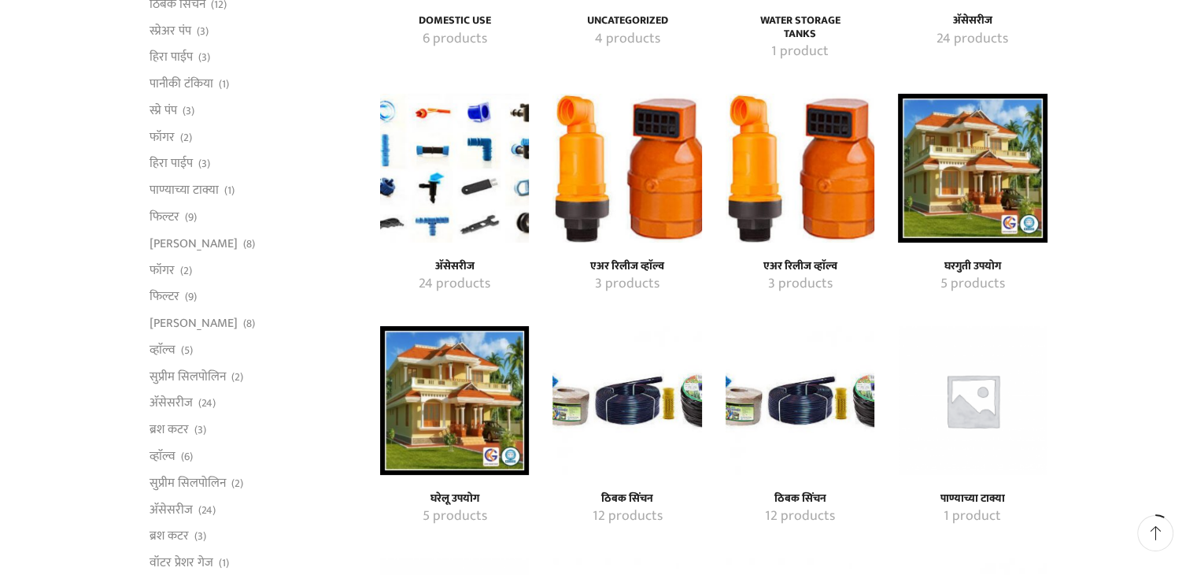
scroll to position [393, 0]
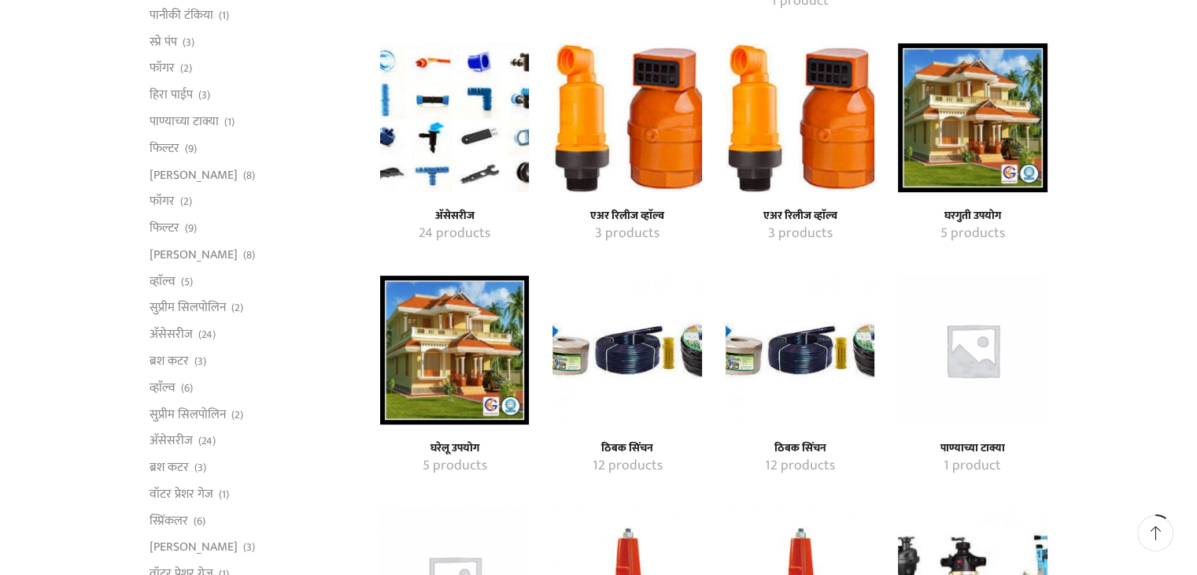
click at [623, 467] on mark "12 products" at bounding box center [628, 466] width 70 height 20
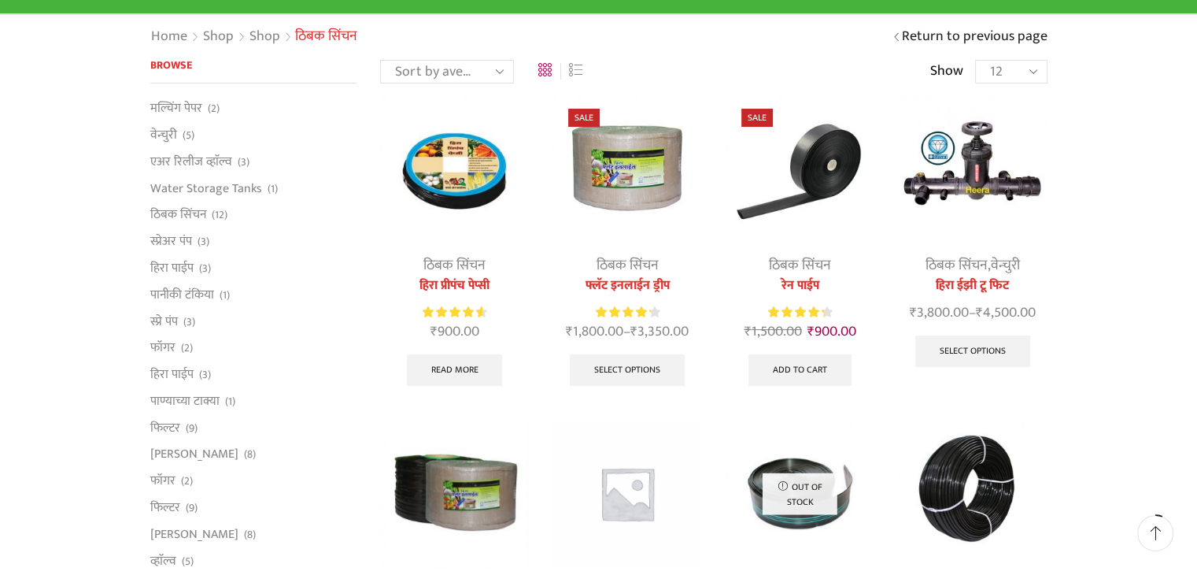
scroll to position [79, 0]
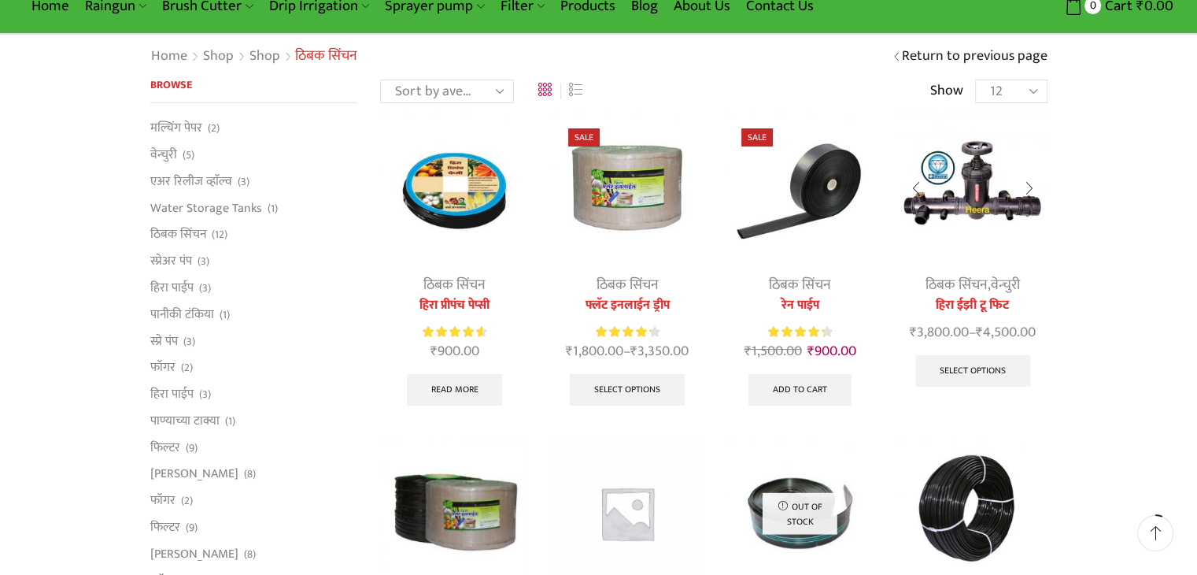
click at [963, 301] on link "हिरा ईझी टू फिट" at bounding box center [972, 305] width 149 height 19
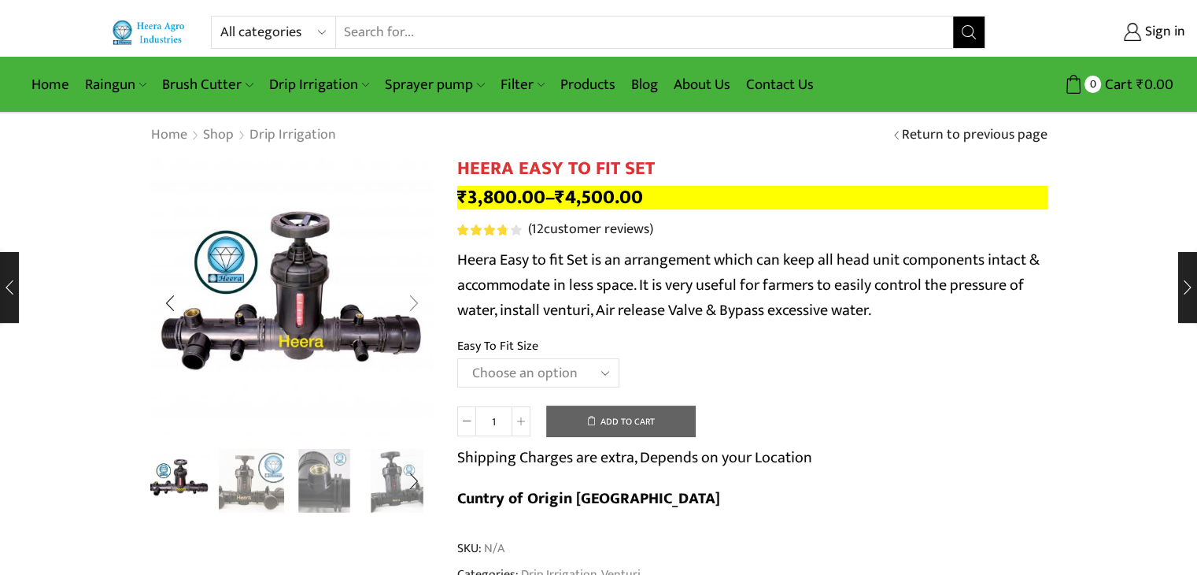
click at [419, 311] on div "Next slide" at bounding box center [413, 302] width 39 height 39
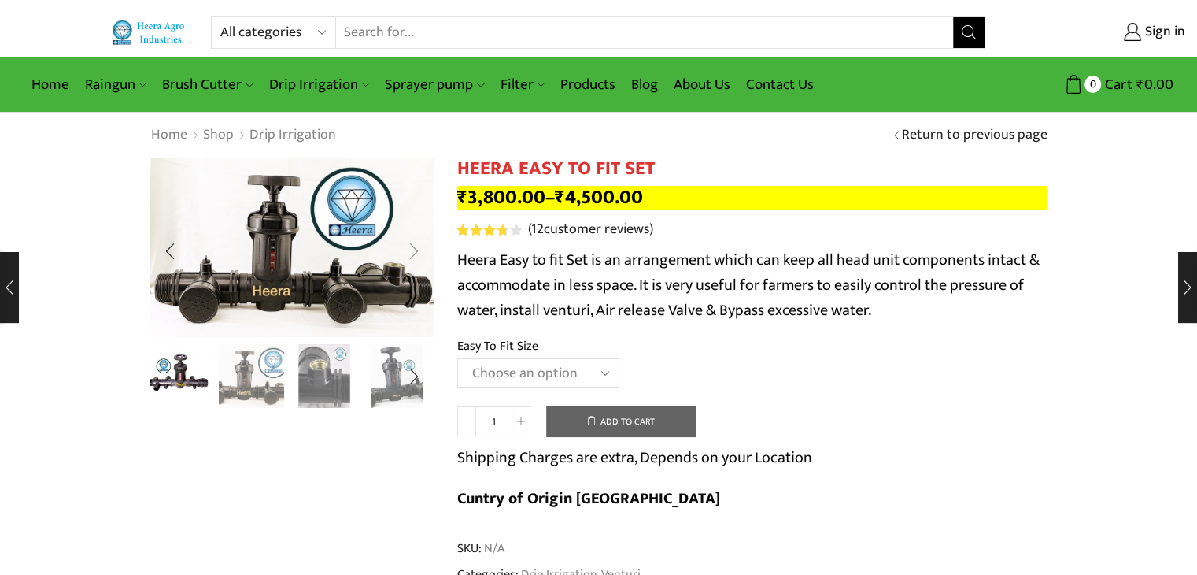
click at [416, 247] on div "Next slide" at bounding box center [413, 250] width 39 height 39
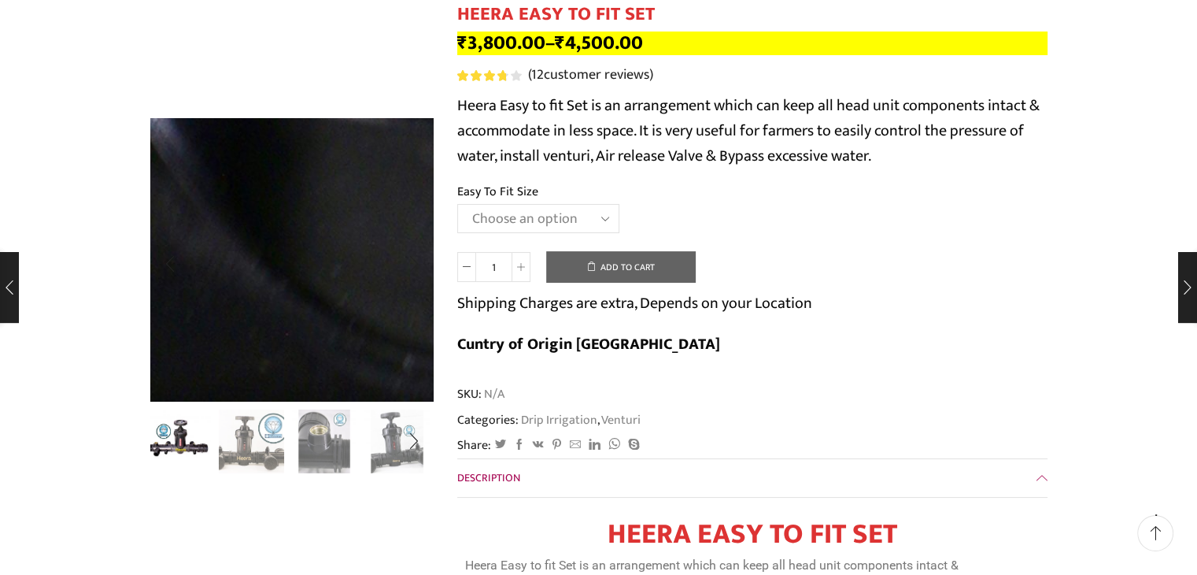
scroll to position [157, 0]
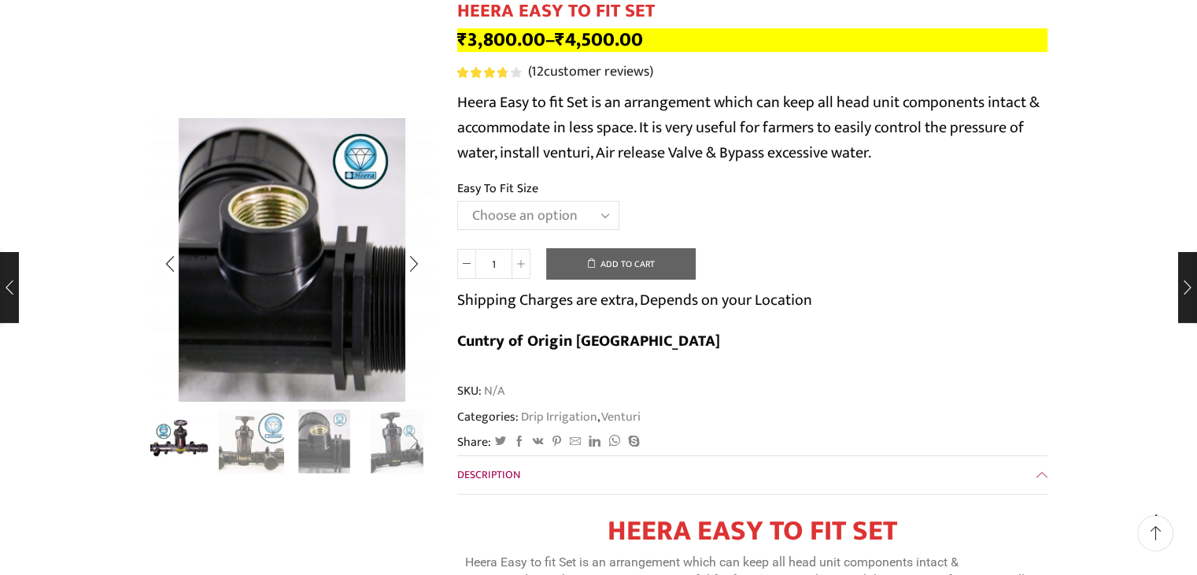
click at [397, 431] on div "Next slide" at bounding box center [413, 441] width 39 height 39
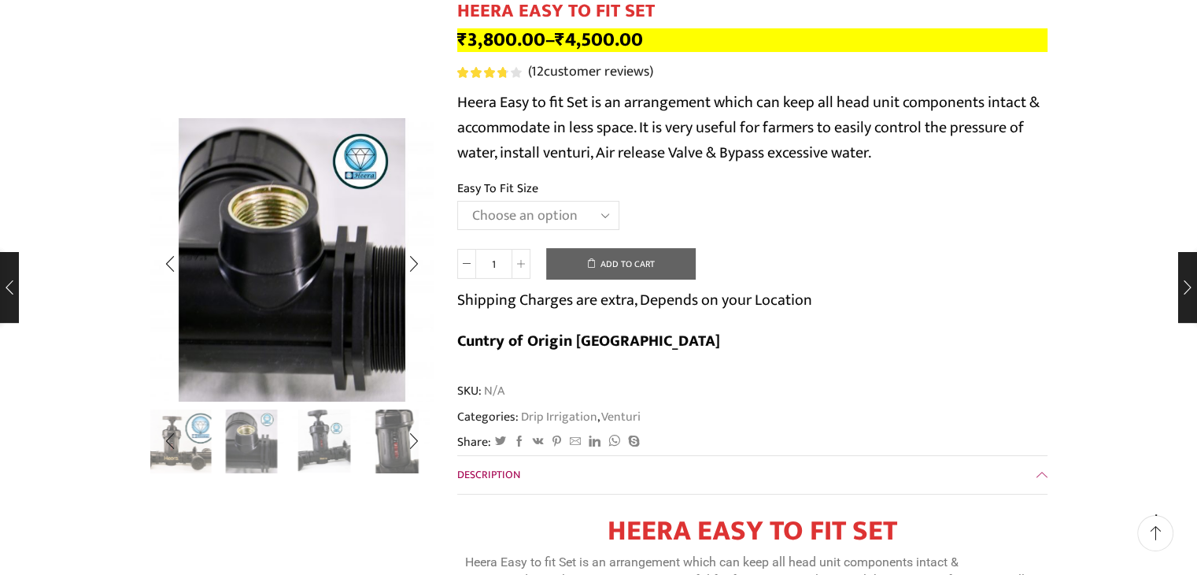
click at [334, 431] on img "4 / 8" at bounding box center [324, 439] width 65 height 65
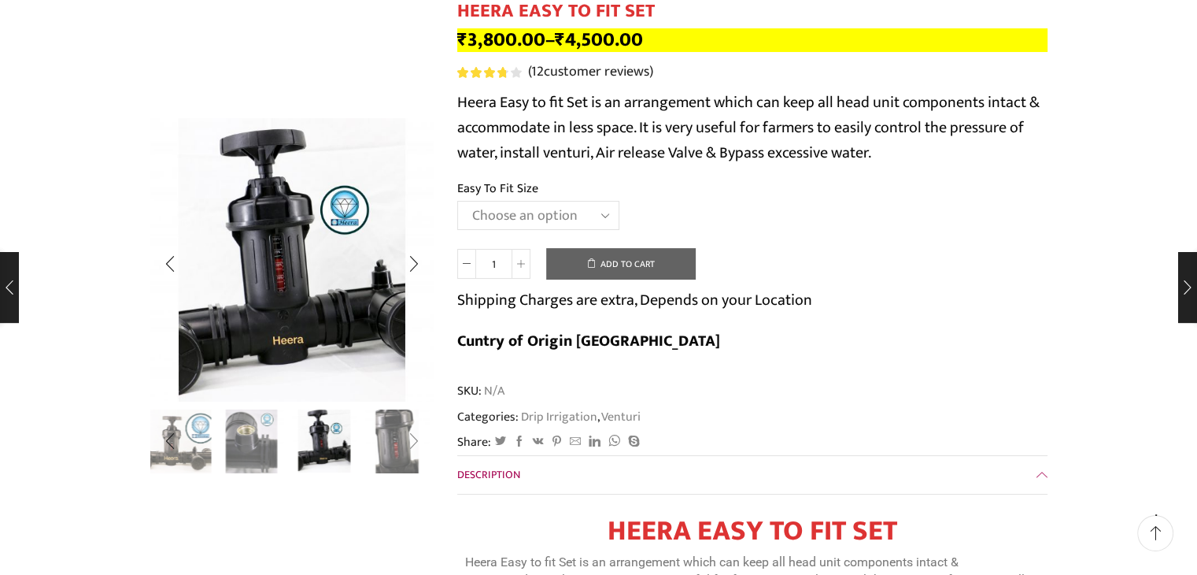
click at [397, 442] on div "Next slide" at bounding box center [413, 441] width 39 height 39
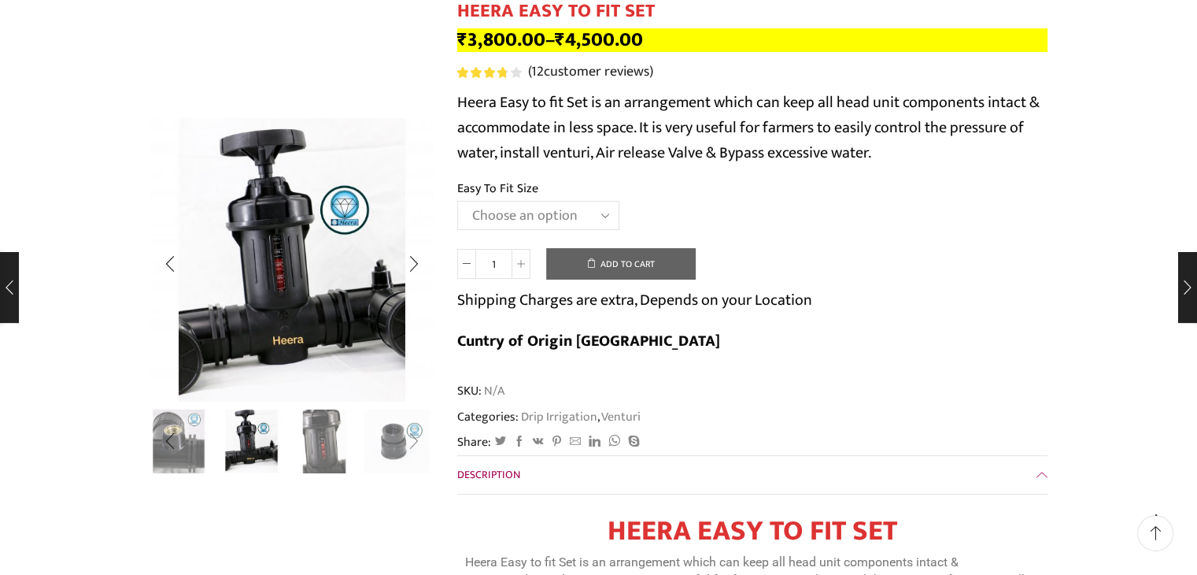
click at [397, 442] on div "Next slide" at bounding box center [413, 441] width 39 height 39
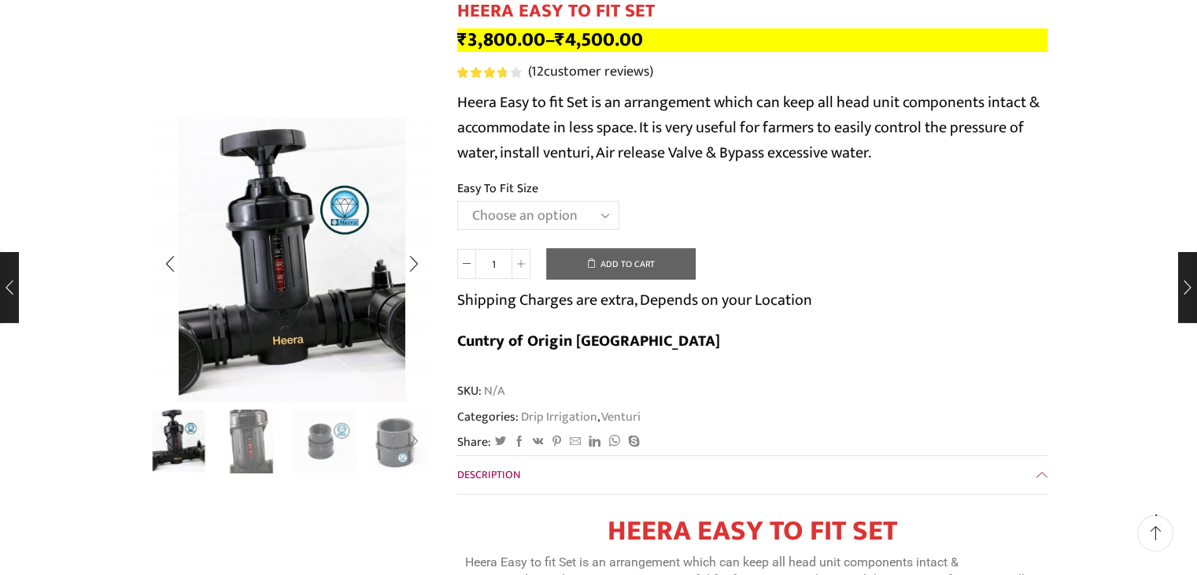
click at [397, 442] on div "Next slide" at bounding box center [413, 441] width 39 height 39
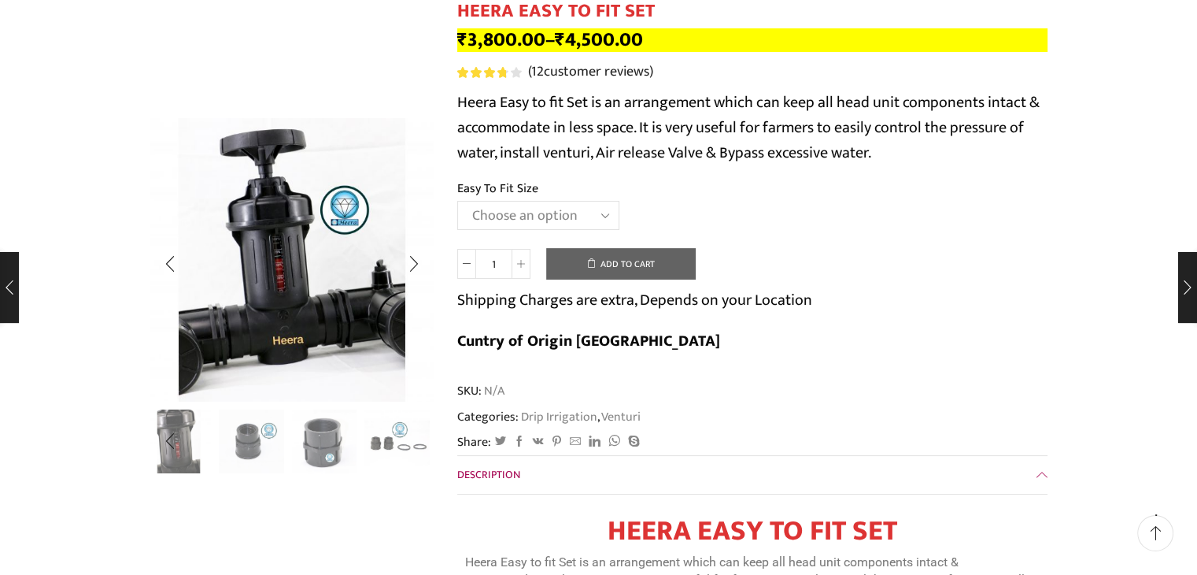
click at [397, 442] on img "8 / 8" at bounding box center [396, 441] width 65 height 65
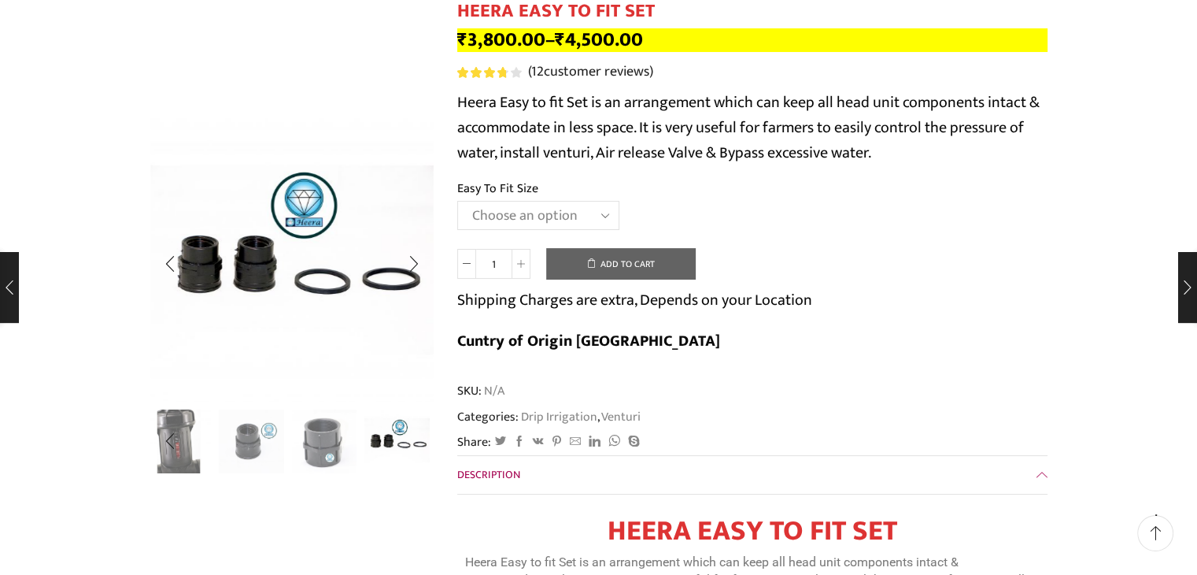
click at [409, 441] on img "8 / 8" at bounding box center [396, 439] width 65 height 65
click at [412, 260] on div "Next slide" at bounding box center [413, 263] width 39 height 39
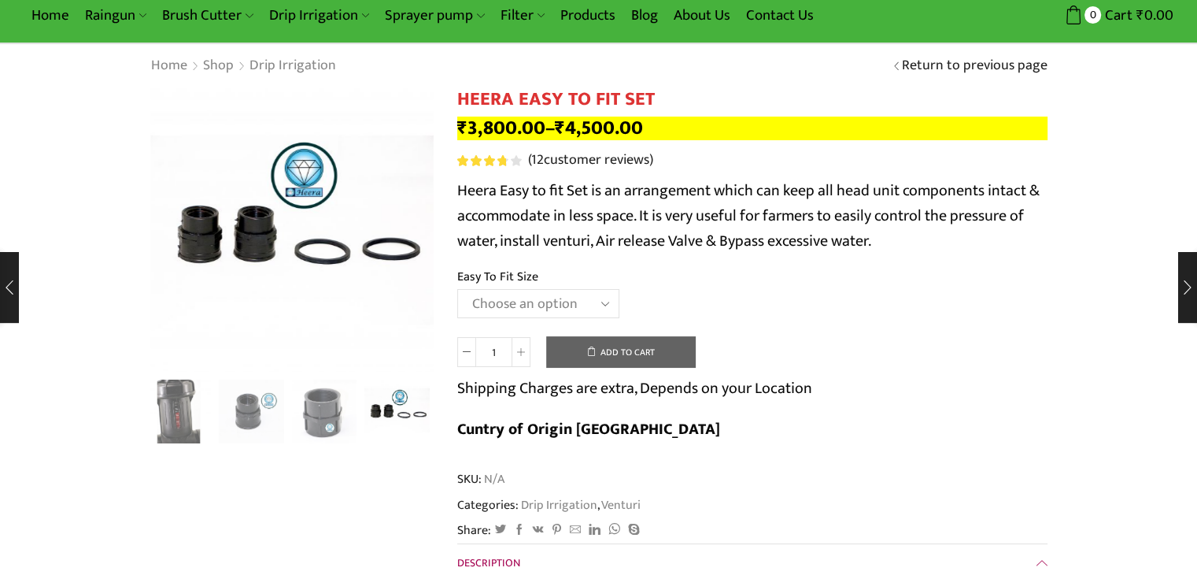
scroll to position [0, 0]
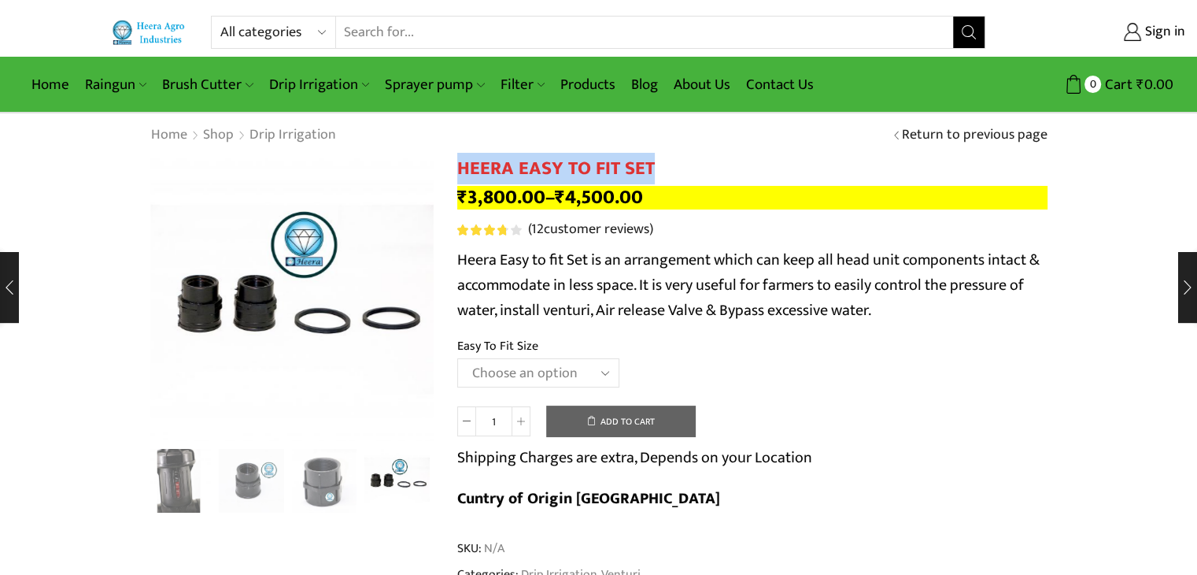
drag, startPoint x: 456, startPoint y: 169, endPoint x: 652, endPoint y: 171, distance: 195.2
click at [652, 171] on h1 "HEERA EASY TO FIT SET" at bounding box center [752, 168] width 590 height 23
copy h1 "HEERA EASY TO FIT SET"
click at [576, 88] on link "Products" at bounding box center [587, 84] width 71 height 37
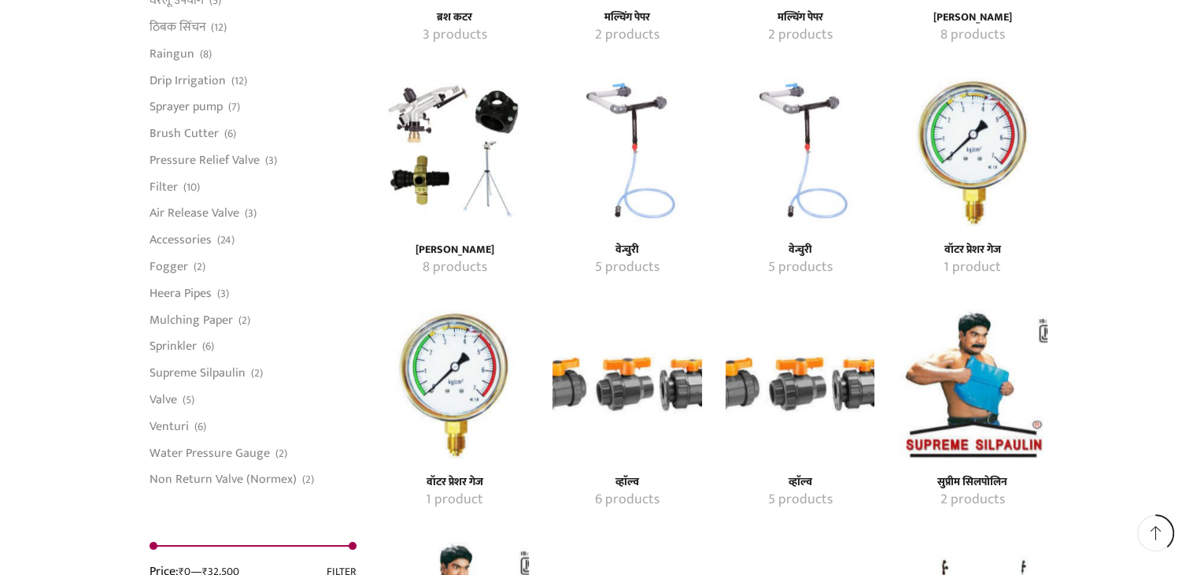
scroll to position [1574, 0]
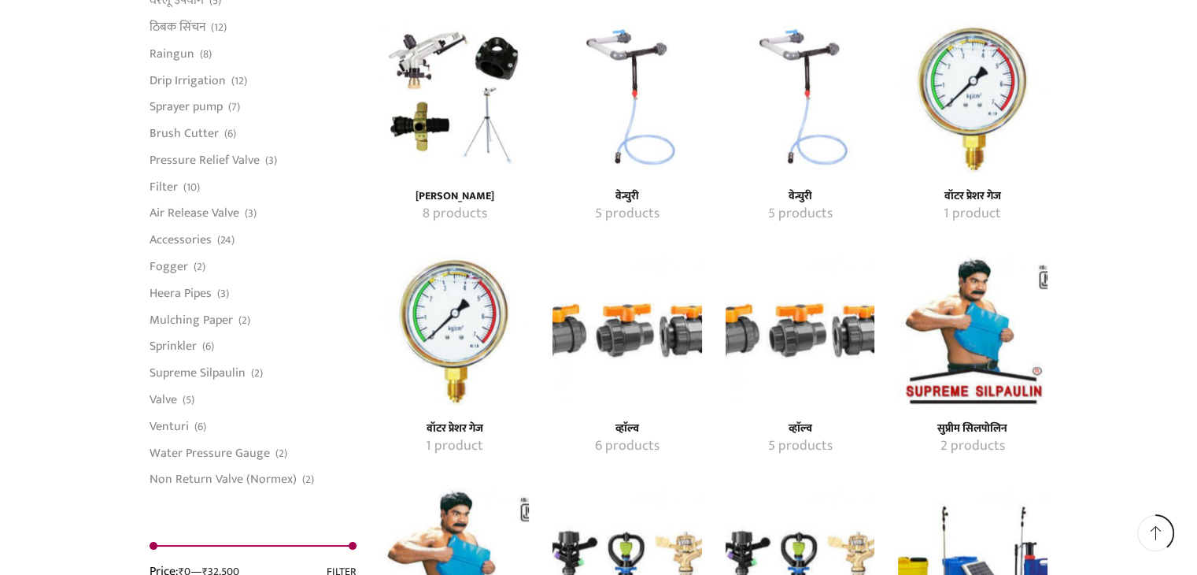
click at [614, 184] on div "वेन्चुरी 5 products" at bounding box center [626, 205] width 149 height 53
click at [629, 211] on mark "5 products" at bounding box center [627, 214] width 65 height 20
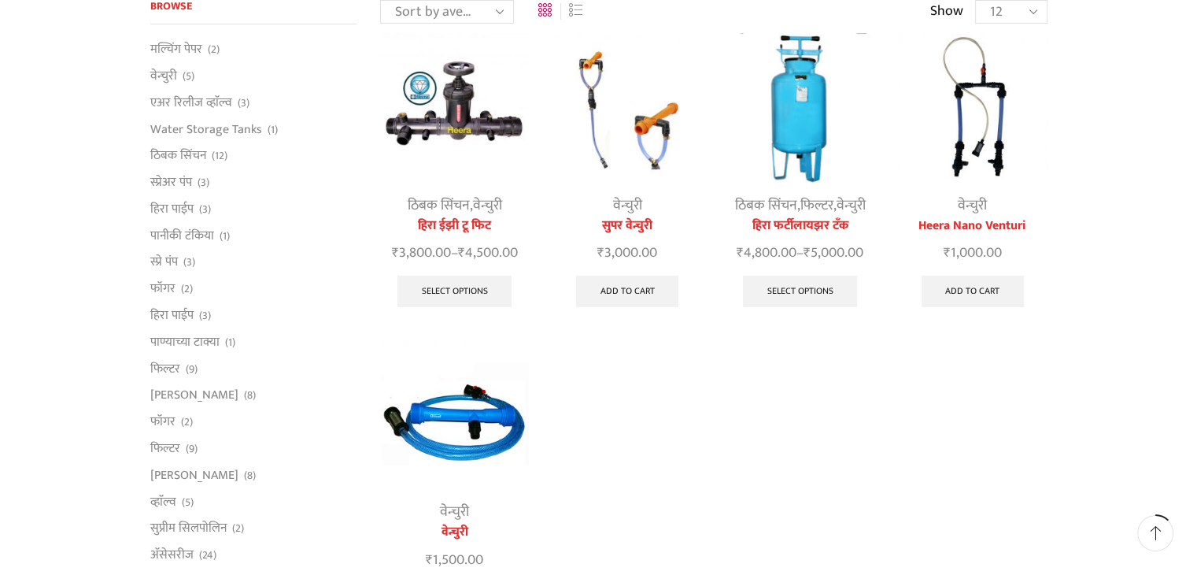
scroll to position [157, 0]
click at [973, 169] on img at bounding box center [972, 108] width 149 height 149
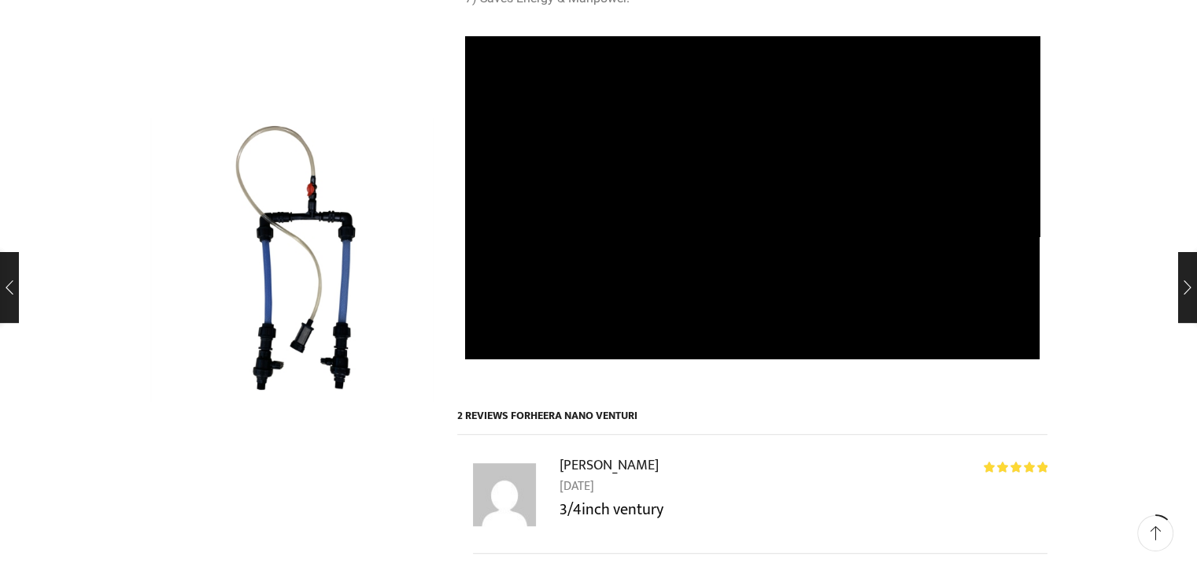
scroll to position [236, 0]
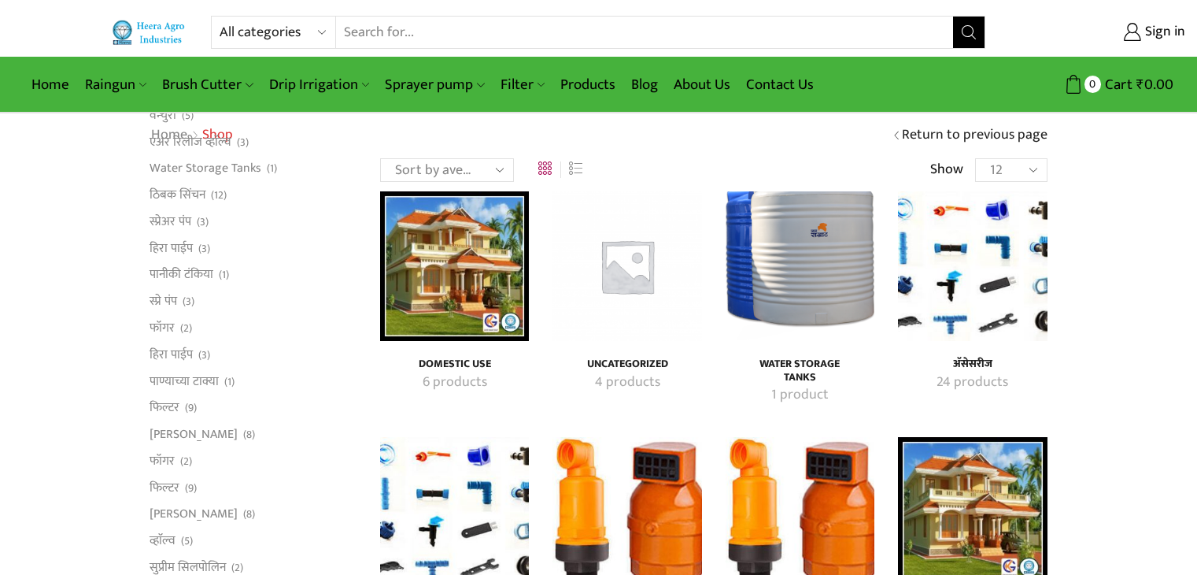
scroll to position [1574, 0]
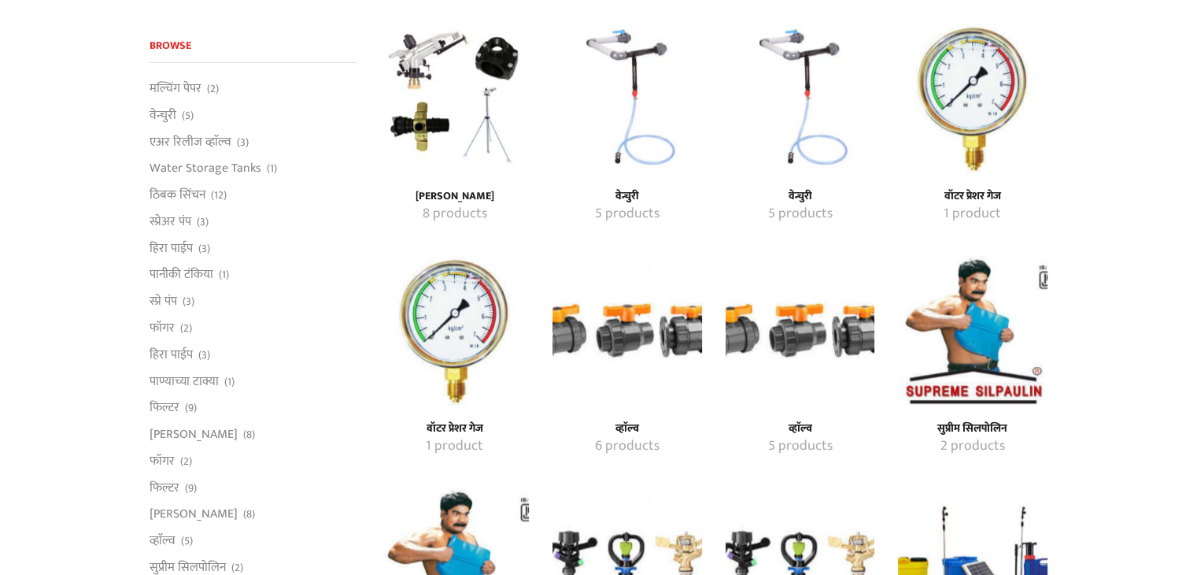
click at [463, 327] on img "Visit product category वॉटर प्रेशर गेज" at bounding box center [454, 330] width 149 height 149
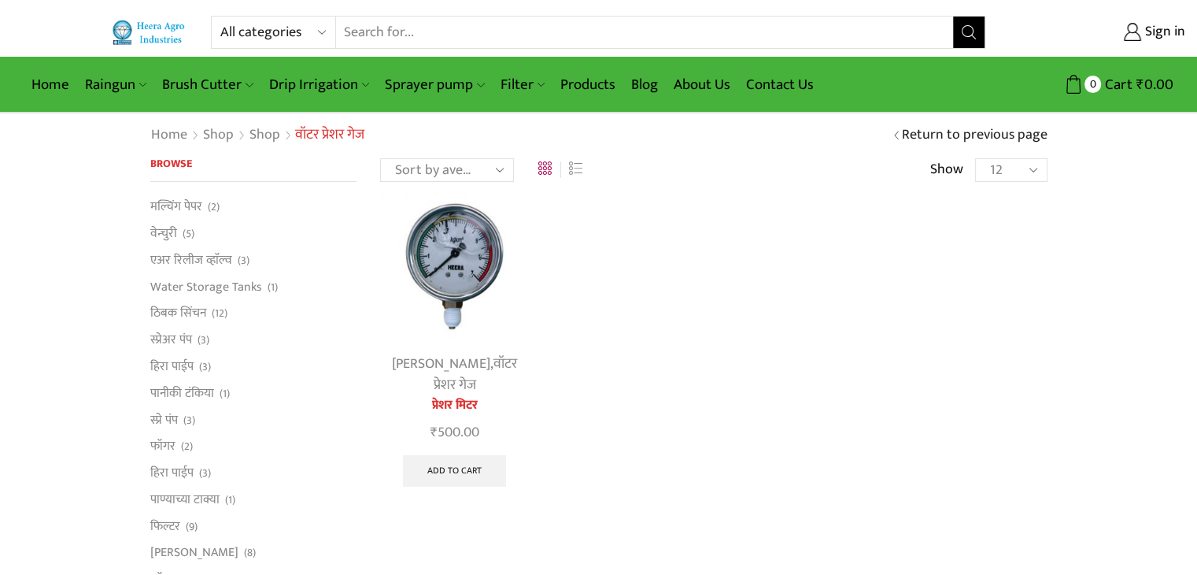
click at [501, 171] on select "Sort by popularity Sort by average rating Sort by latest Sort by price: low to …" at bounding box center [447, 170] width 134 height 24
click at [760, 243] on div "[PERSON_NAME] , वॉटर प्रेशर गेज प्रेशर मिटर ₹ 500.00 Add to cart" at bounding box center [713, 355] width 691 height 328
click at [481, 264] on img at bounding box center [454, 265] width 149 height 149
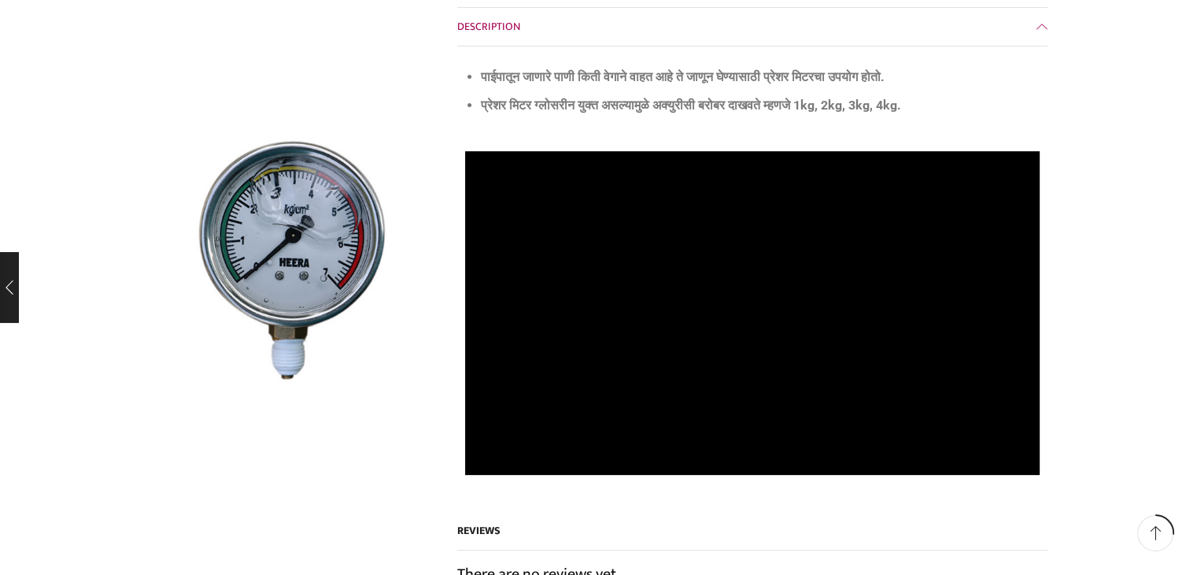
scroll to position [315, 0]
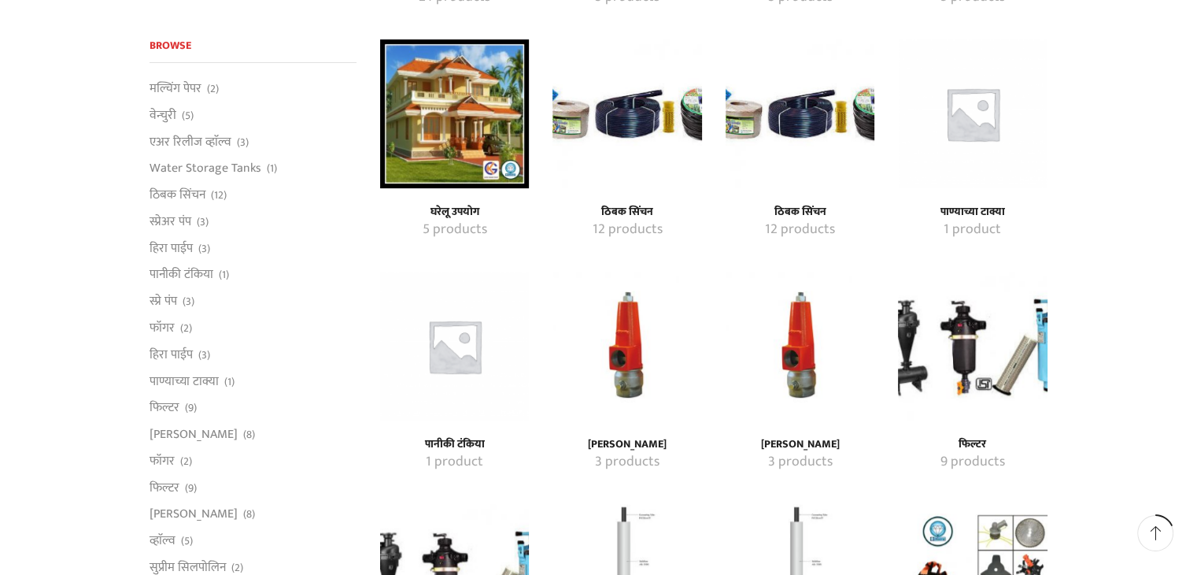
scroll to position [630, 0]
click at [634, 371] on img "Visit product category प्रेशर रिलीफ व्हाॅल्व" at bounding box center [626, 346] width 149 height 149
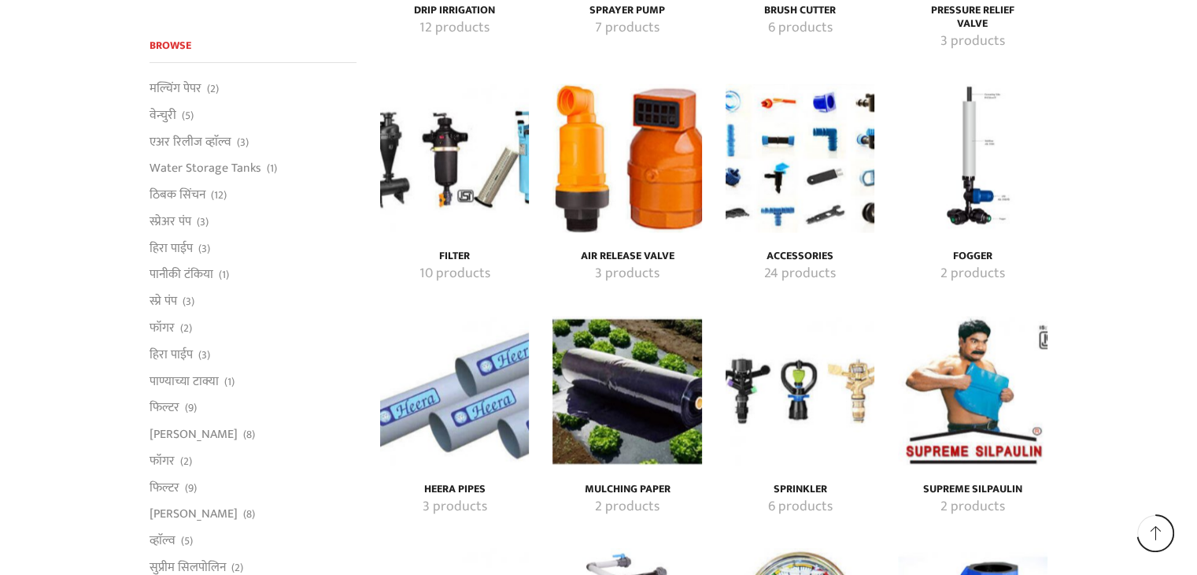
scroll to position [2650, 0]
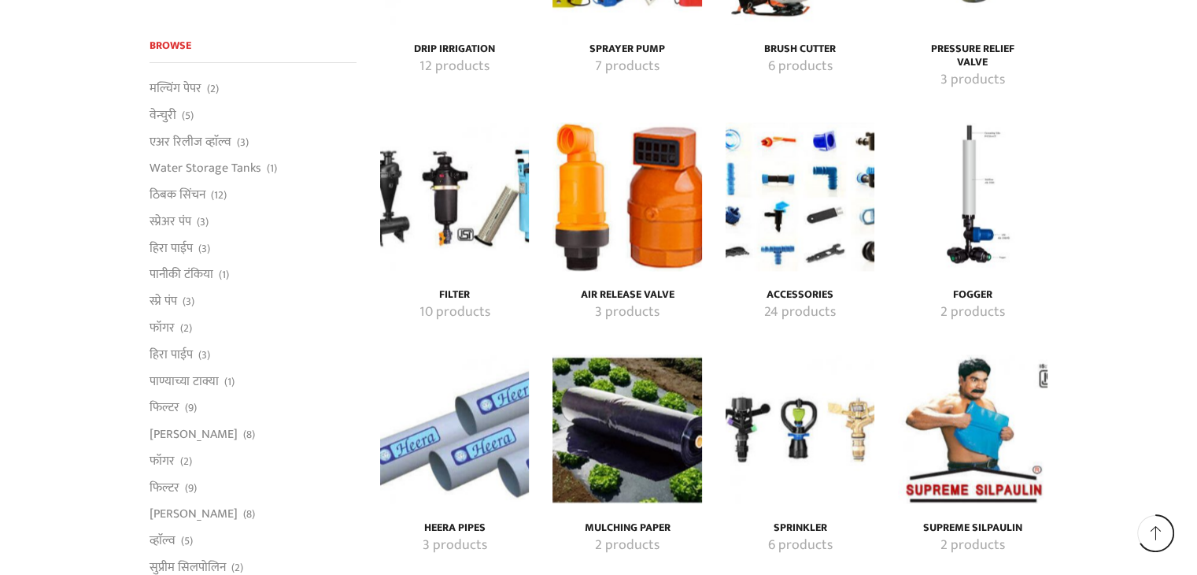
click at [664, 400] on img "Visit product category Mulching Paper" at bounding box center [626, 428] width 149 height 149
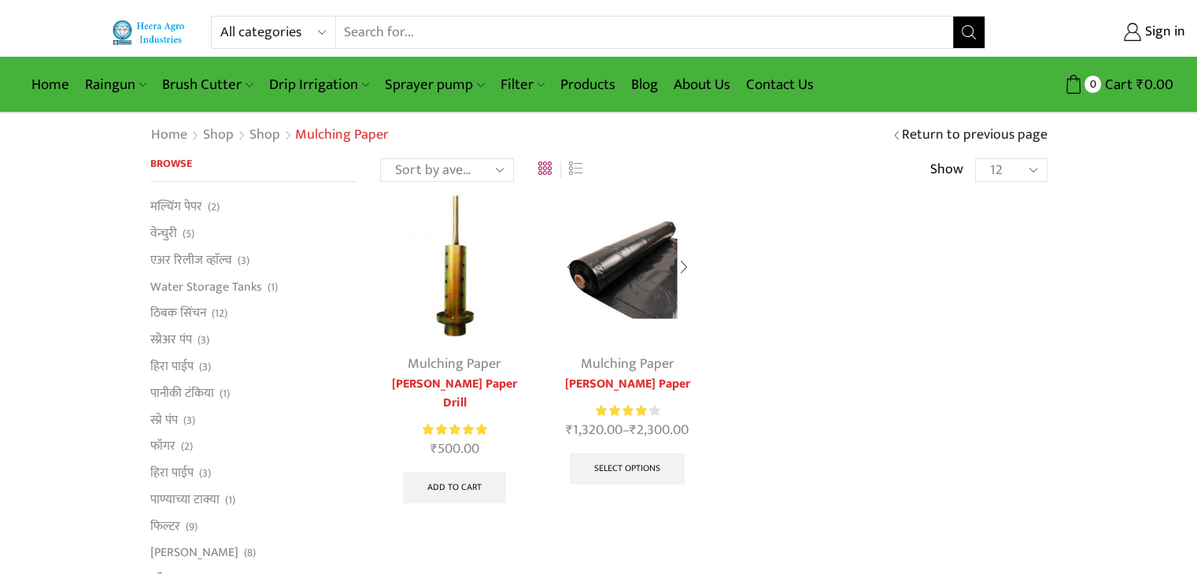
click at [629, 361] on link "Mulching Paper" at bounding box center [628, 364] width 94 height 24
click at [636, 298] on img at bounding box center [626, 265] width 149 height 149
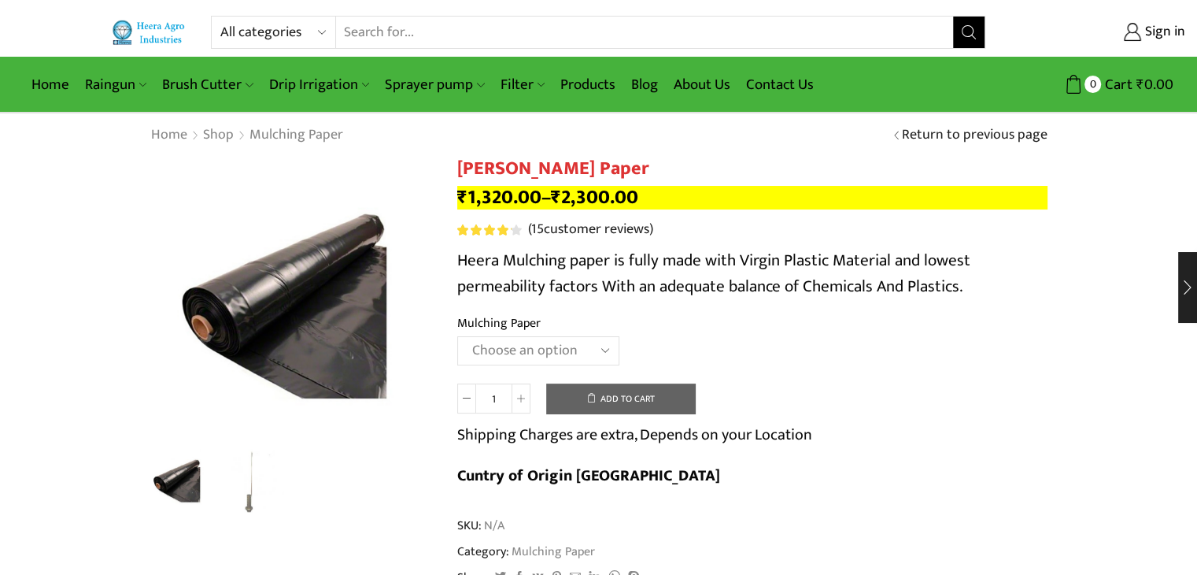
click at [603, 350] on select "Choose an option 1000 X 20 X 400 1000 X 25 X 400 1000 X 30 X 400 750 X 20 X 400…" at bounding box center [538, 350] width 162 height 29
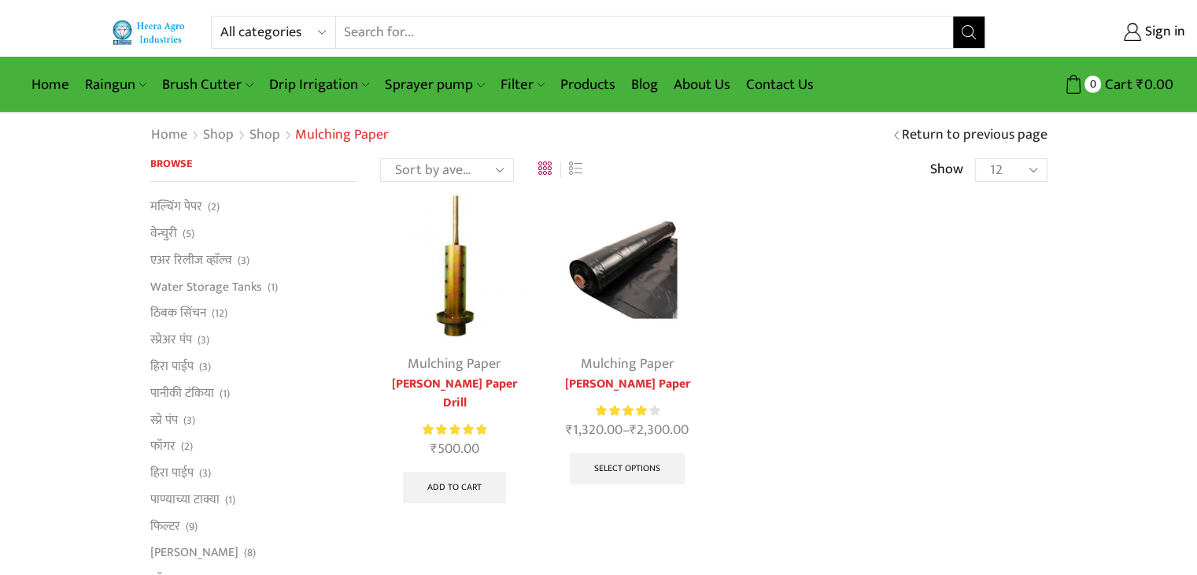
click at [478, 312] on img at bounding box center [454, 265] width 149 height 149
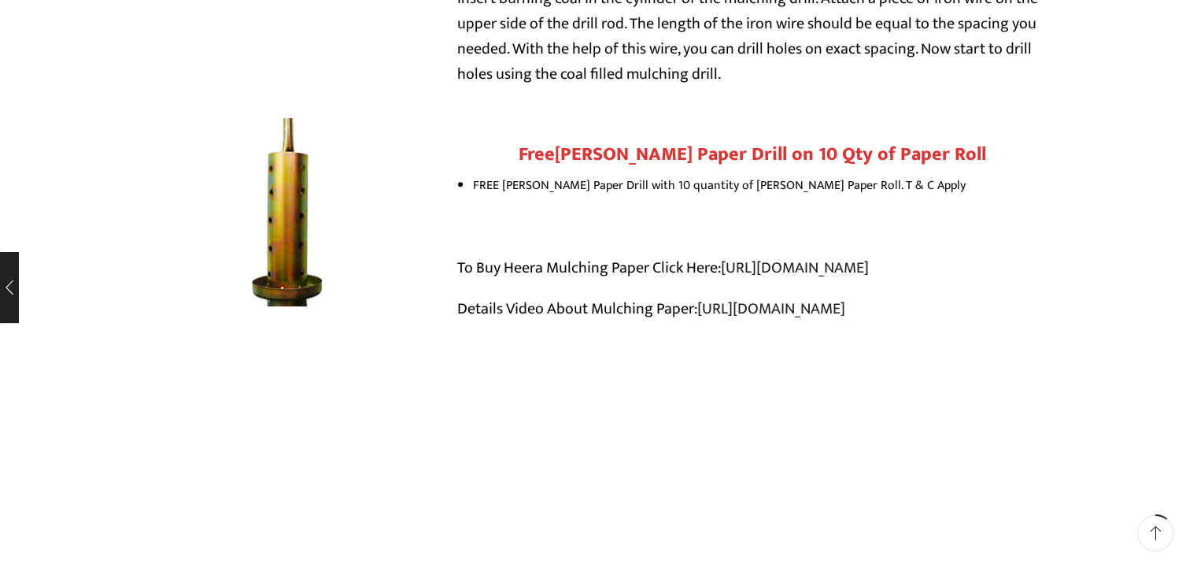
scroll to position [1102, 0]
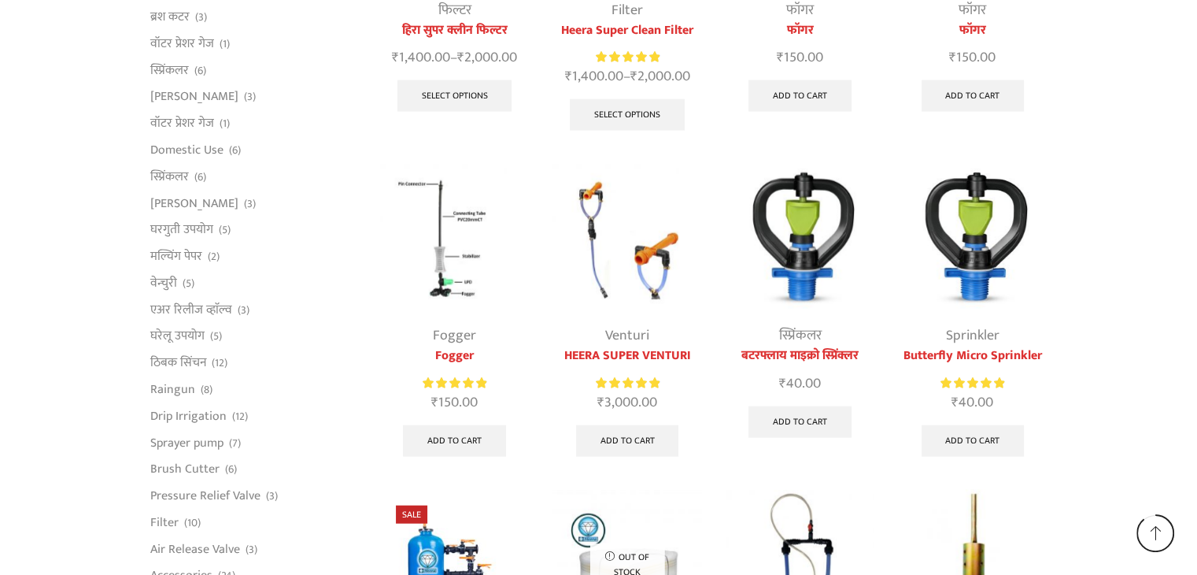
scroll to position [3581, 0]
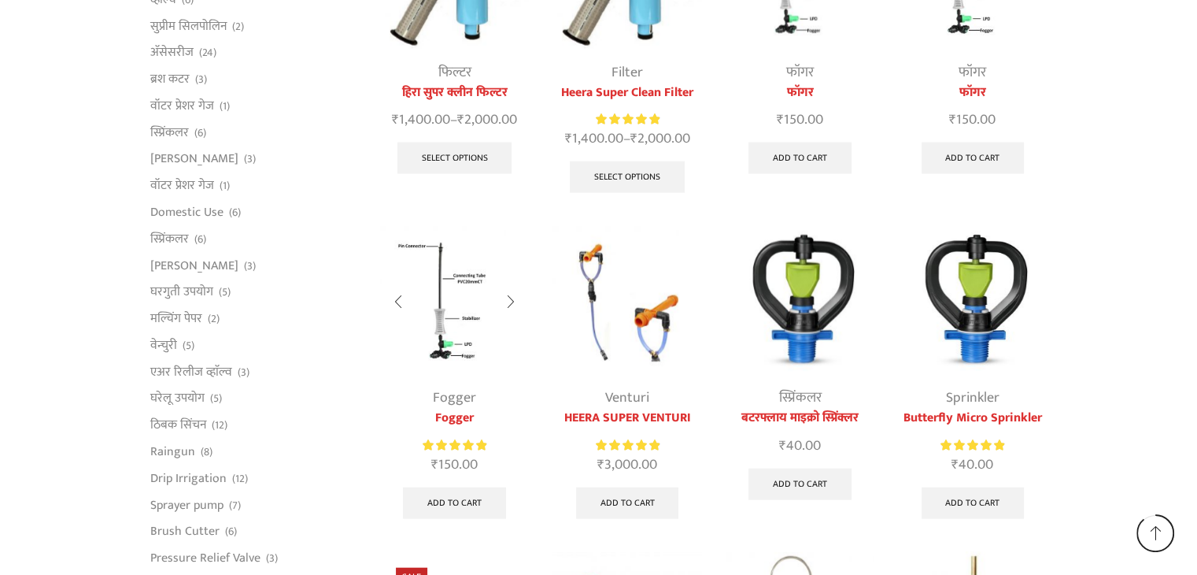
click at [455, 386] on link "Fogger" at bounding box center [454, 398] width 43 height 24
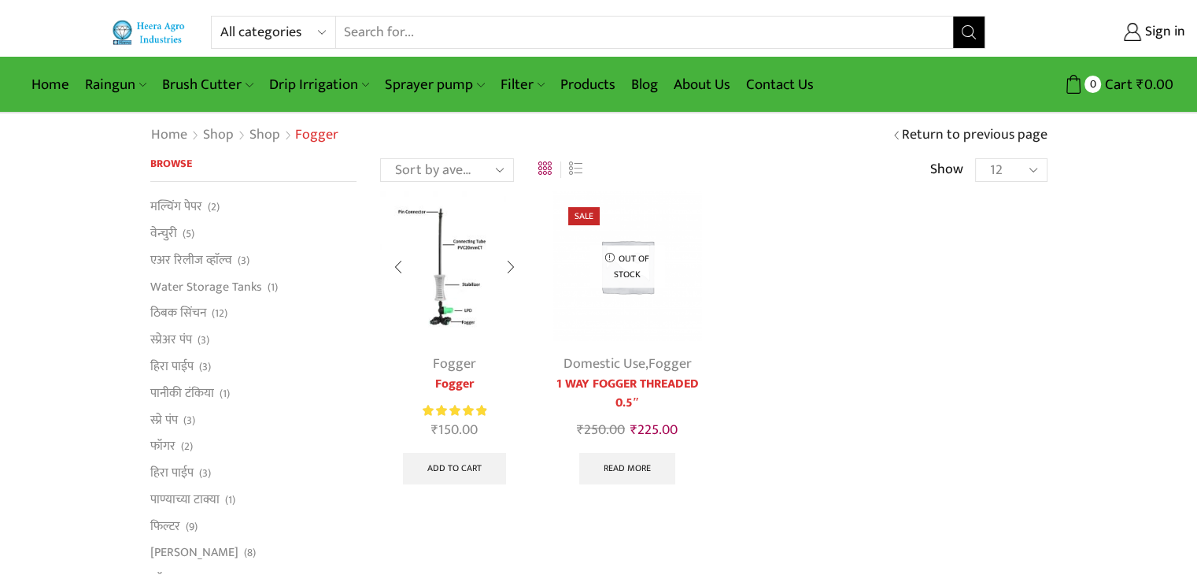
click at [453, 336] on img at bounding box center [454, 265] width 149 height 149
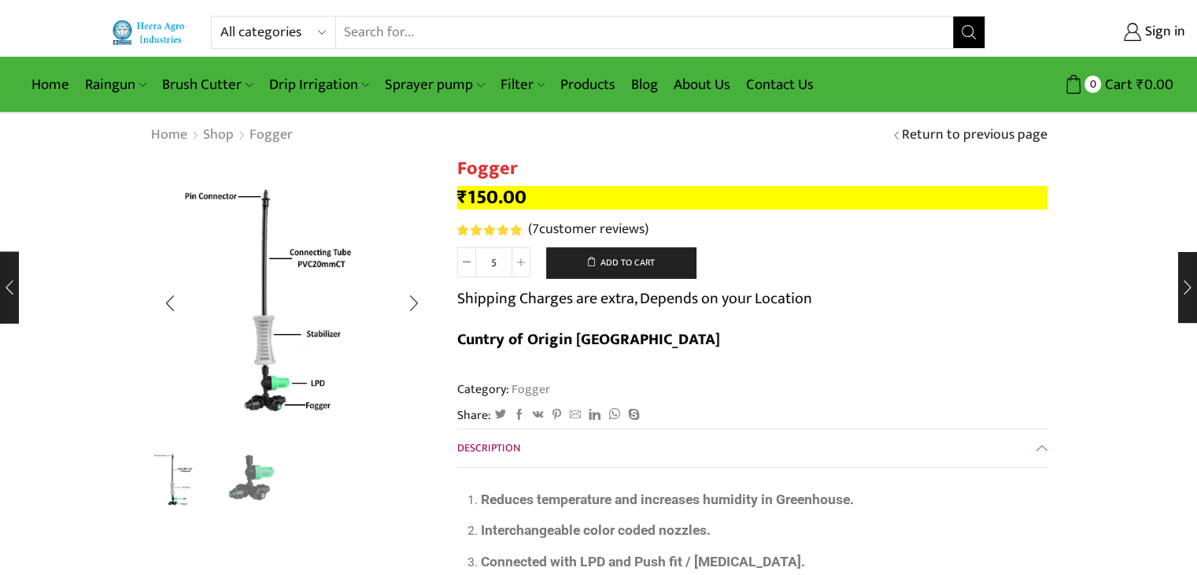
click at [258, 476] on img "2 / 2" at bounding box center [251, 478] width 65 height 65
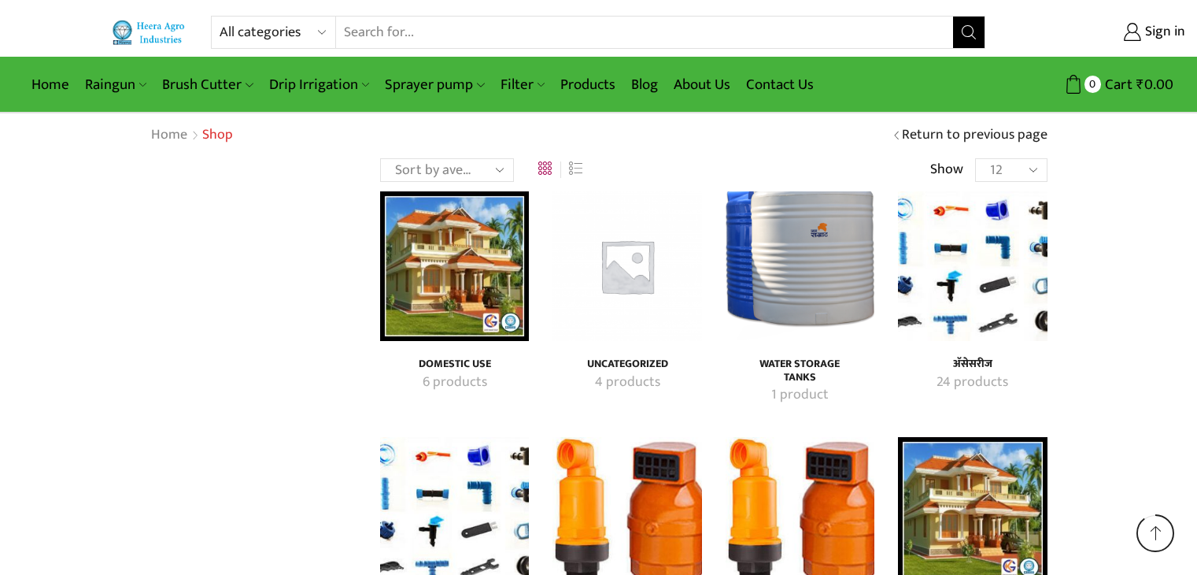
scroll to position [4066, 0]
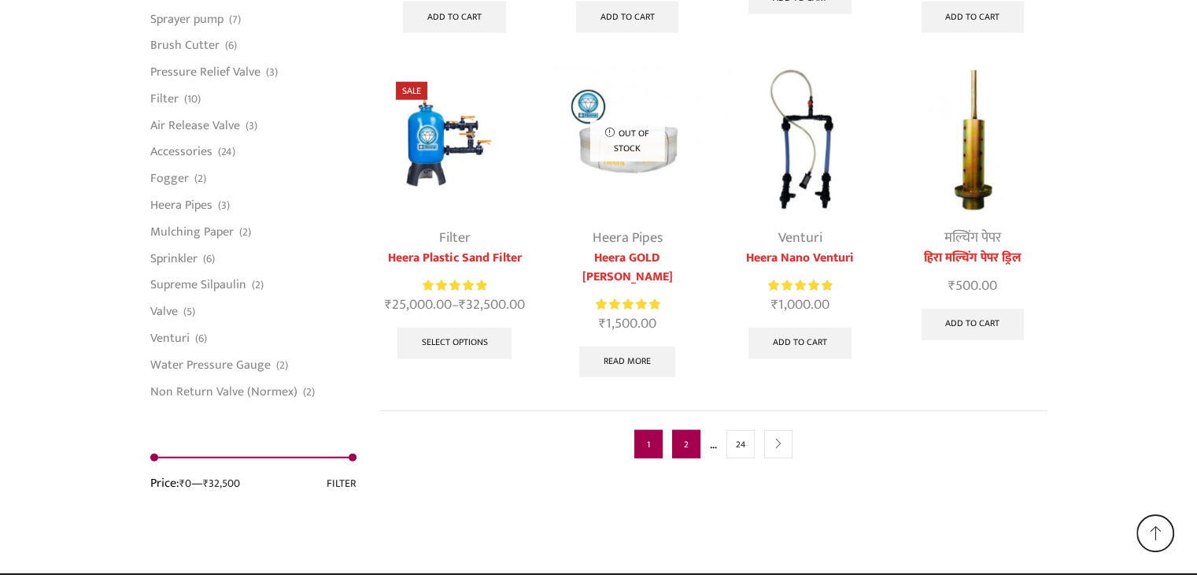
click at [689, 430] on link "2" at bounding box center [686, 444] width 28 height 28
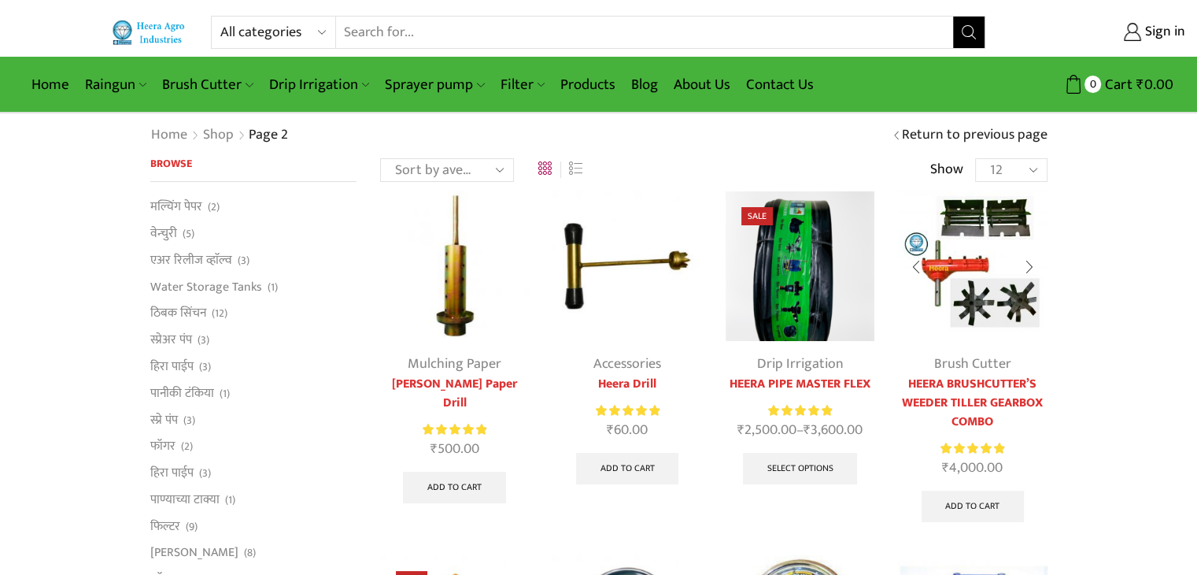
click at [1025, 268] on div at bounding box center [1029, 267] width 36 height 42
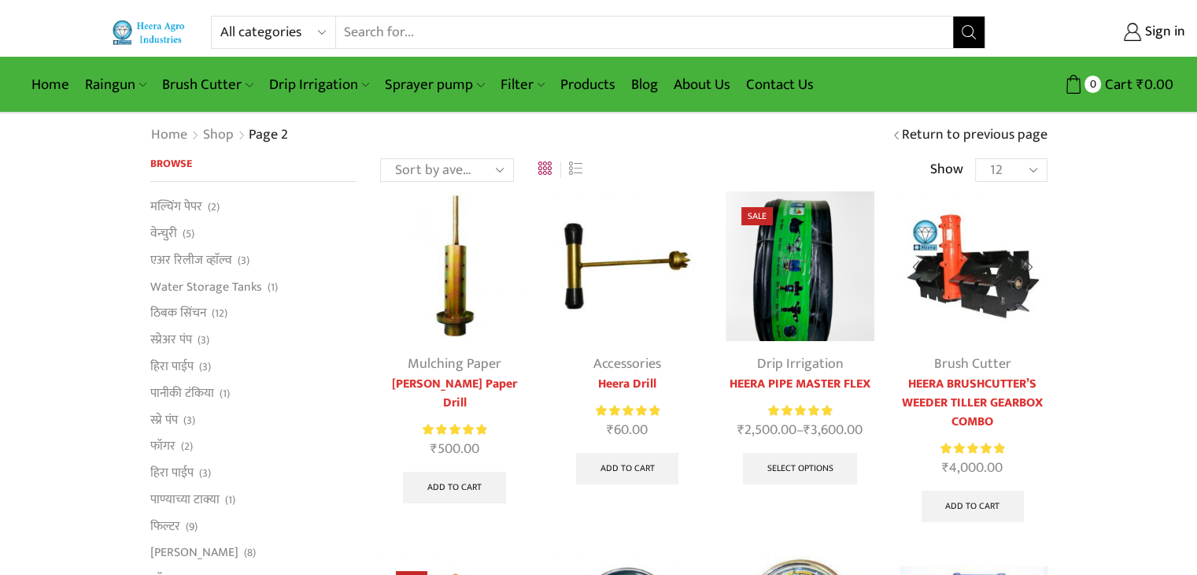
click at [1034, 268] on div at bounding box center [1029, 267] width 36 height 42
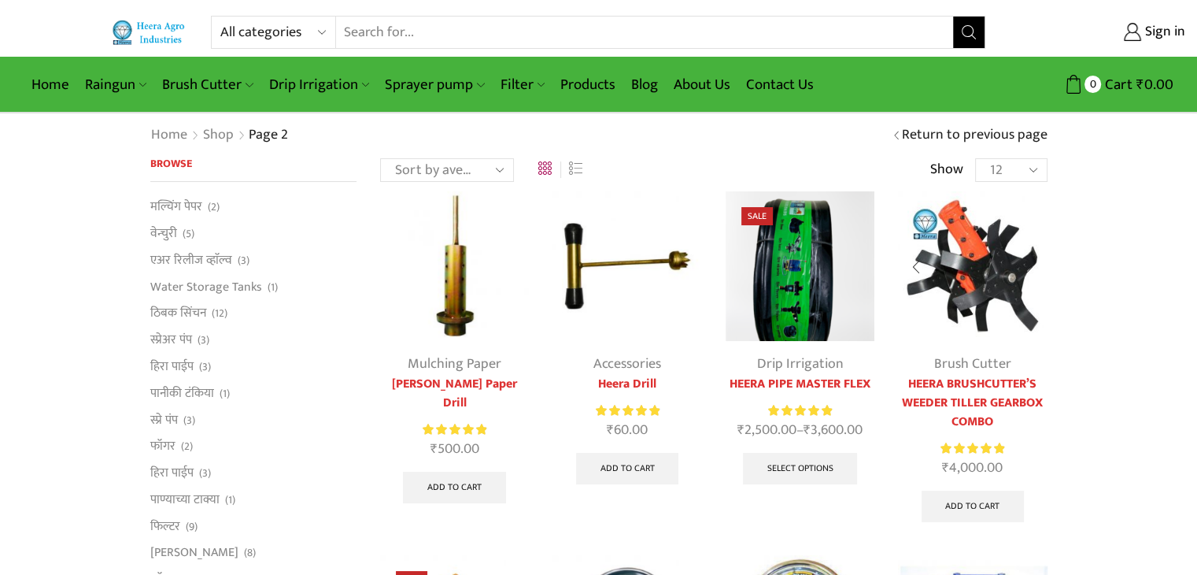
click at [1033, 267] on div at bounding box center [1029, 267] width 36 height 42
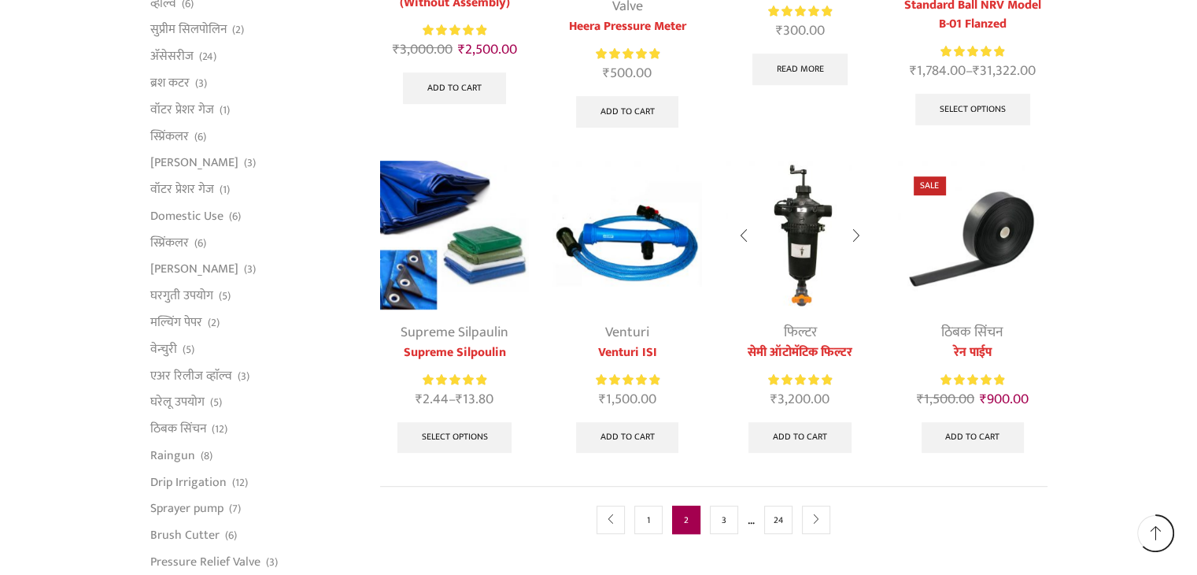
scroll to position [787, 0]
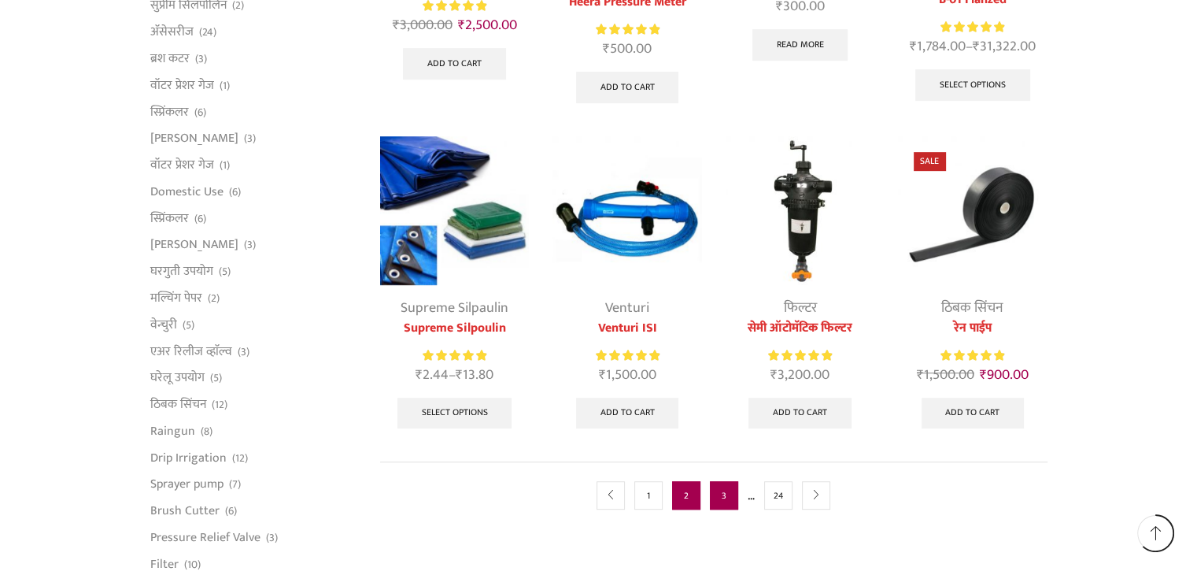
click at [719, 488] on link "3" at bounding box center [724, 495] width 28 height 28
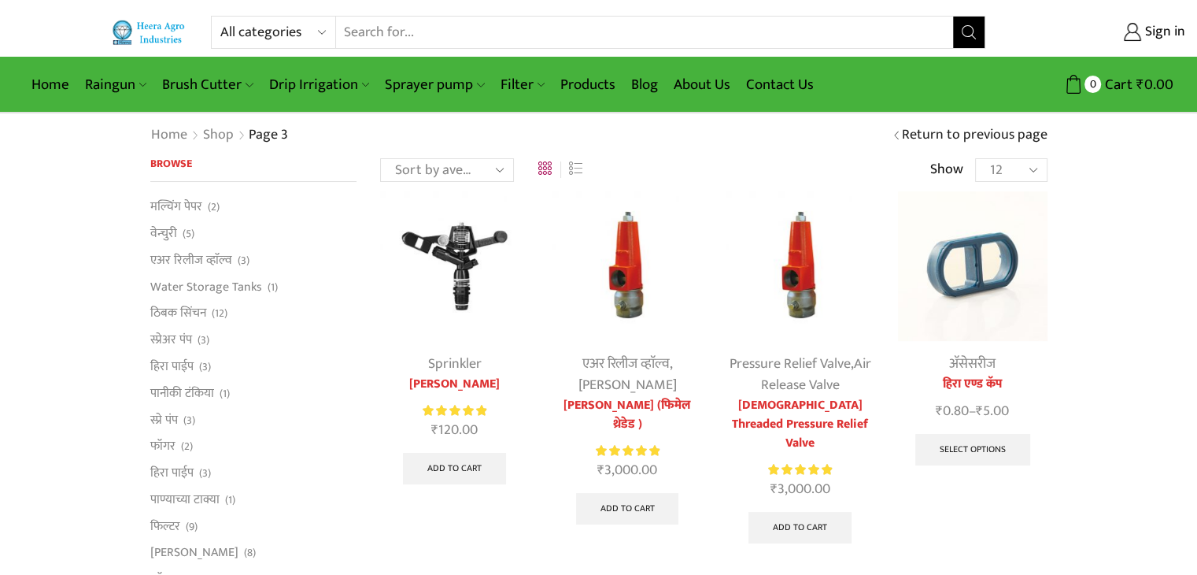
click at [1028, 166] on select "12 24 36 All" at bounding box center [1011, 170] width 72 height 24
select select "-1"
click at [975, 158] on select "12 24 36 All" at bounding box center [1011, 170] width 72 height 24
